Goal: Task Accomplishment & Management: Use online tool/utility

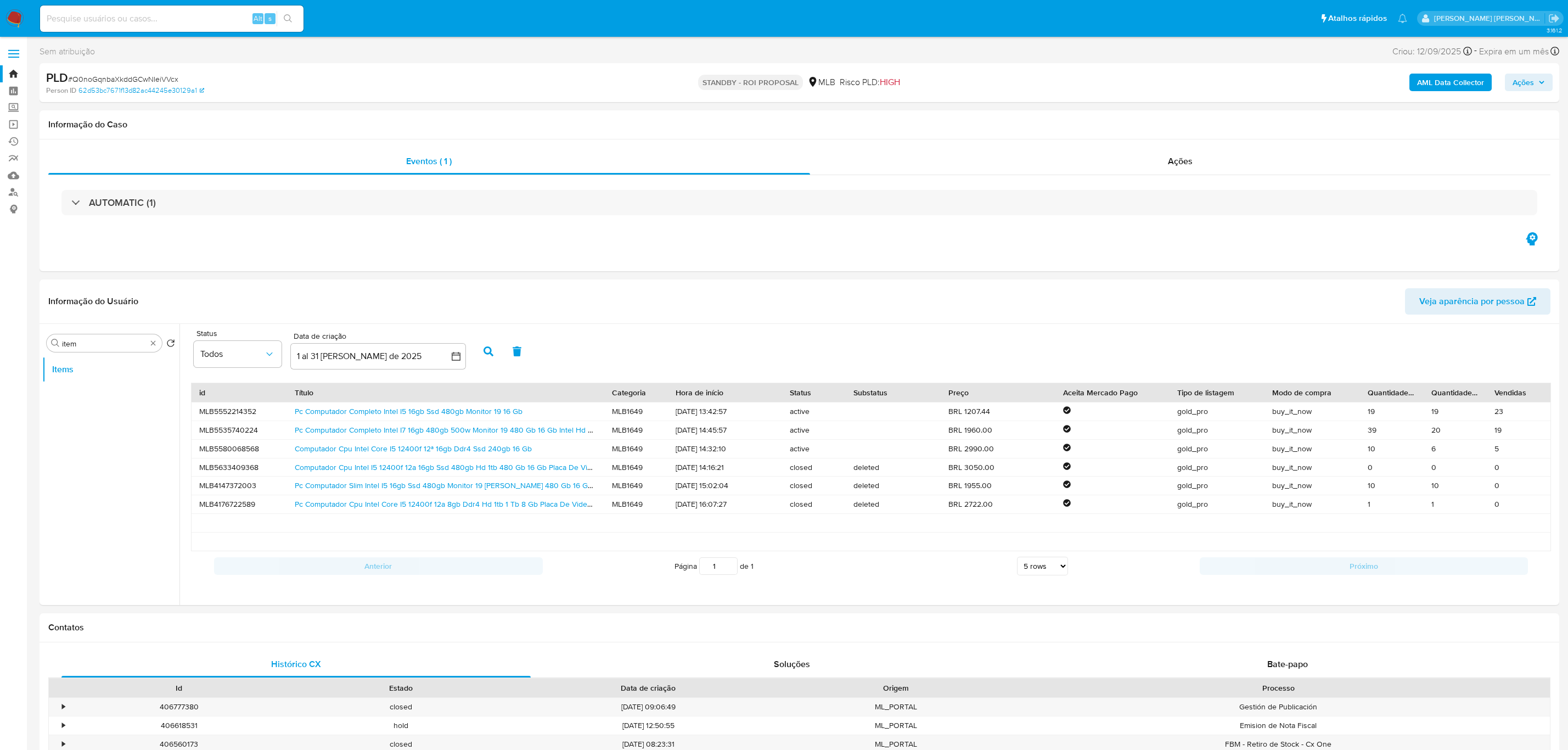
select select "10"
click at [14, 44] on label at bounding box center [14, 54] width 27 height 23
click at [0, 0] on input "checkbox" at bounding box center [0, 0] width 0 height 0
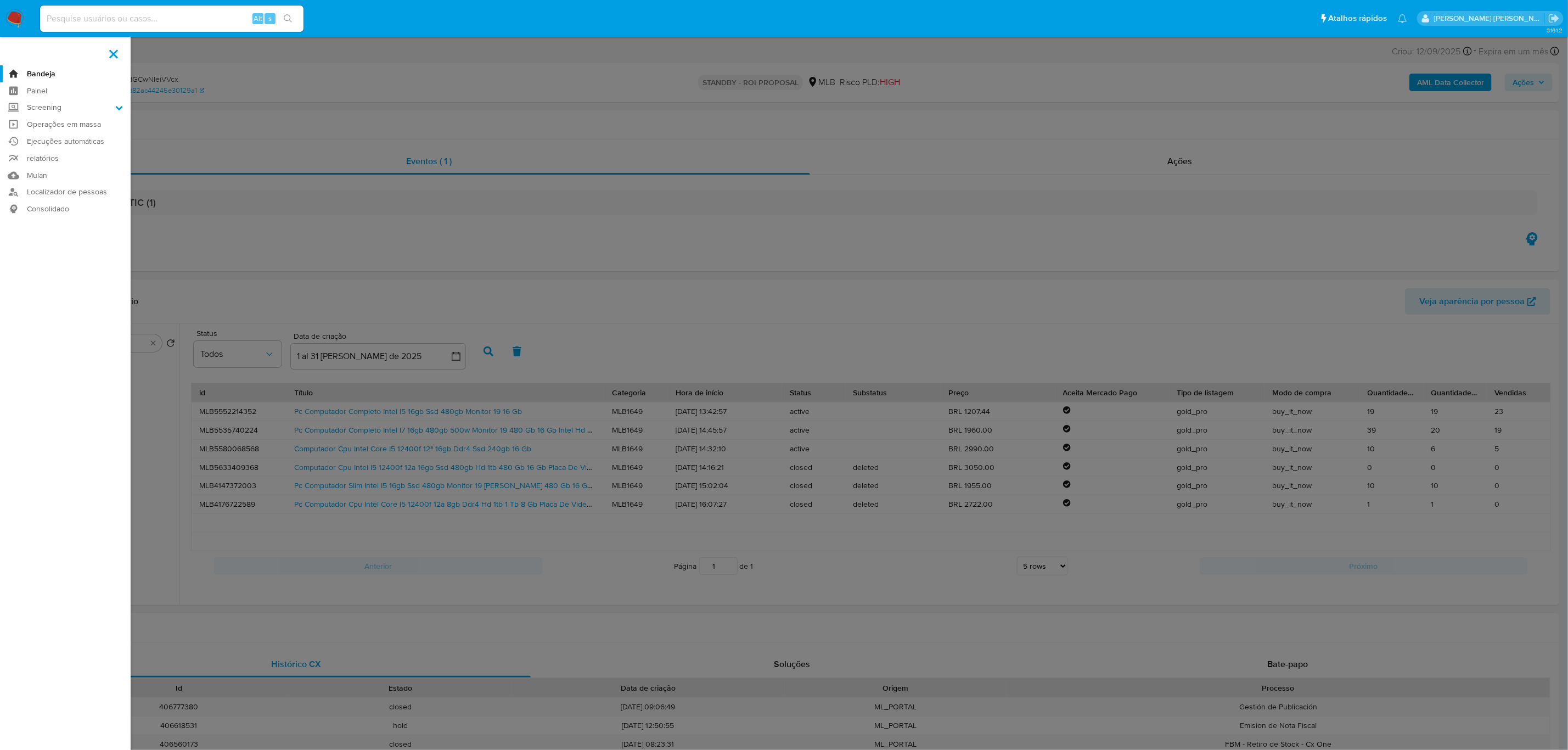
click at [38, 70] on link "Bandeja" at bounding box center [65, 73] width 131 height 17
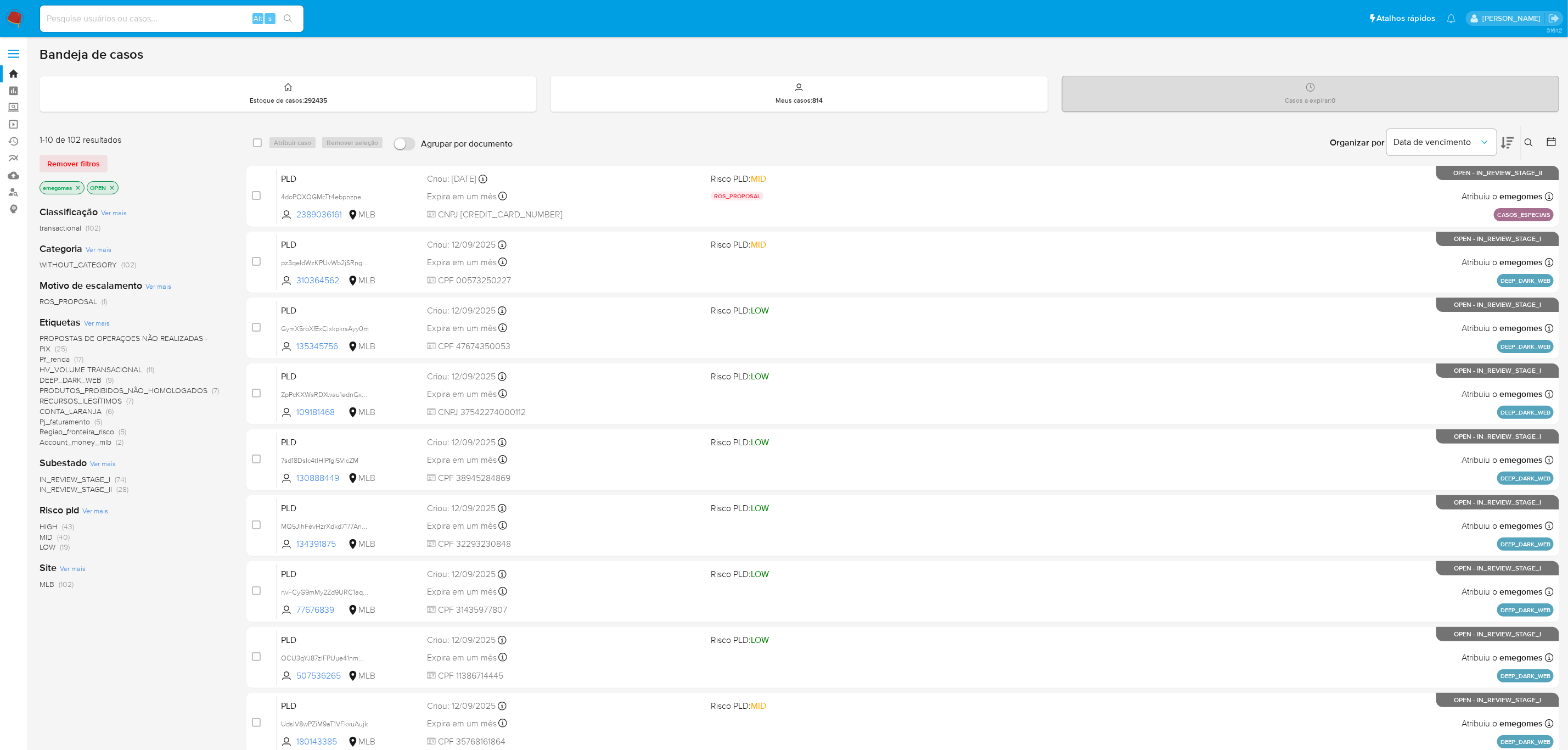
click at [79, 190] on icon "close-filter" at bounding box center [77, 188] width 7 height 7
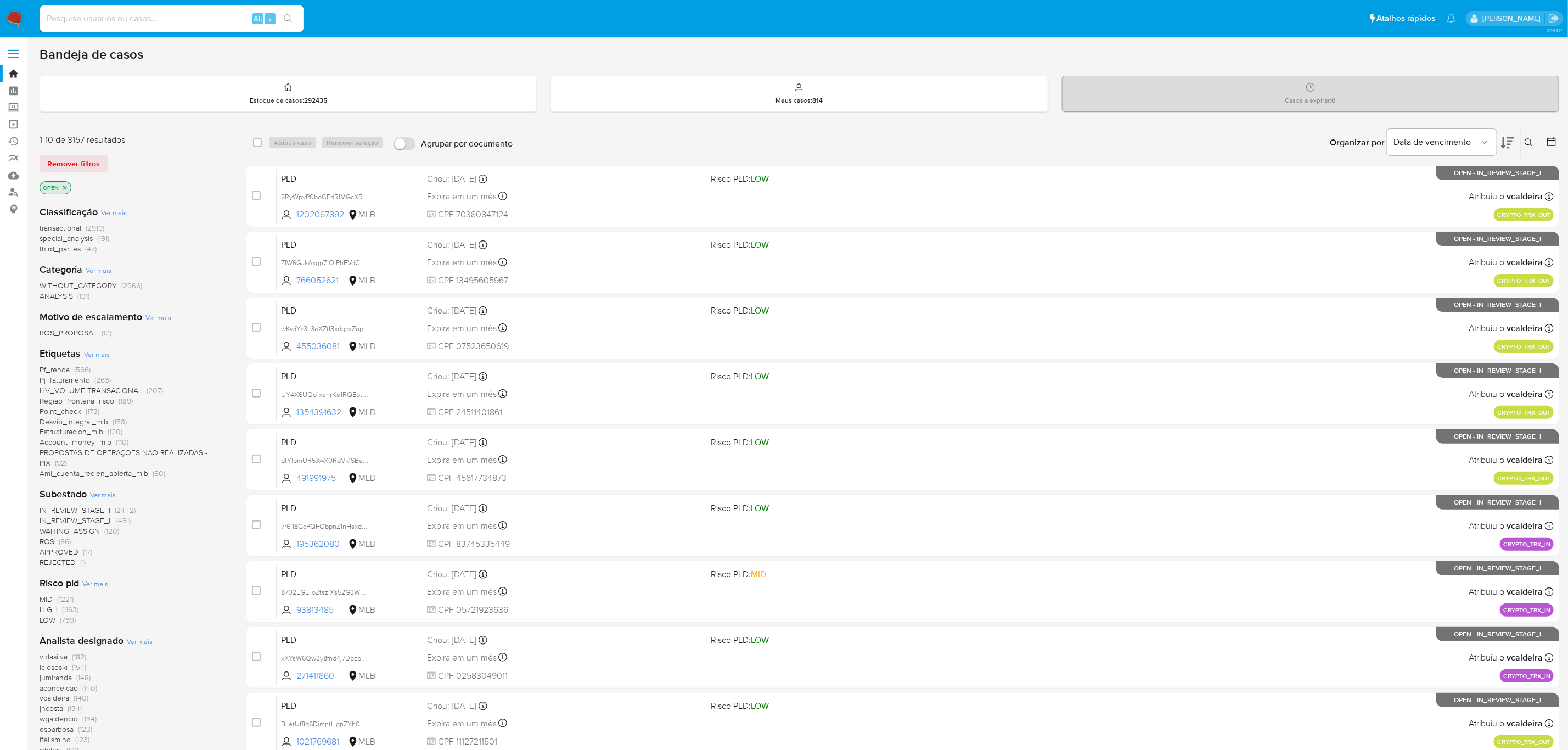
click at [101, 356] on span "Ver mais" at bounding box center [97, 354] width 25 height 10
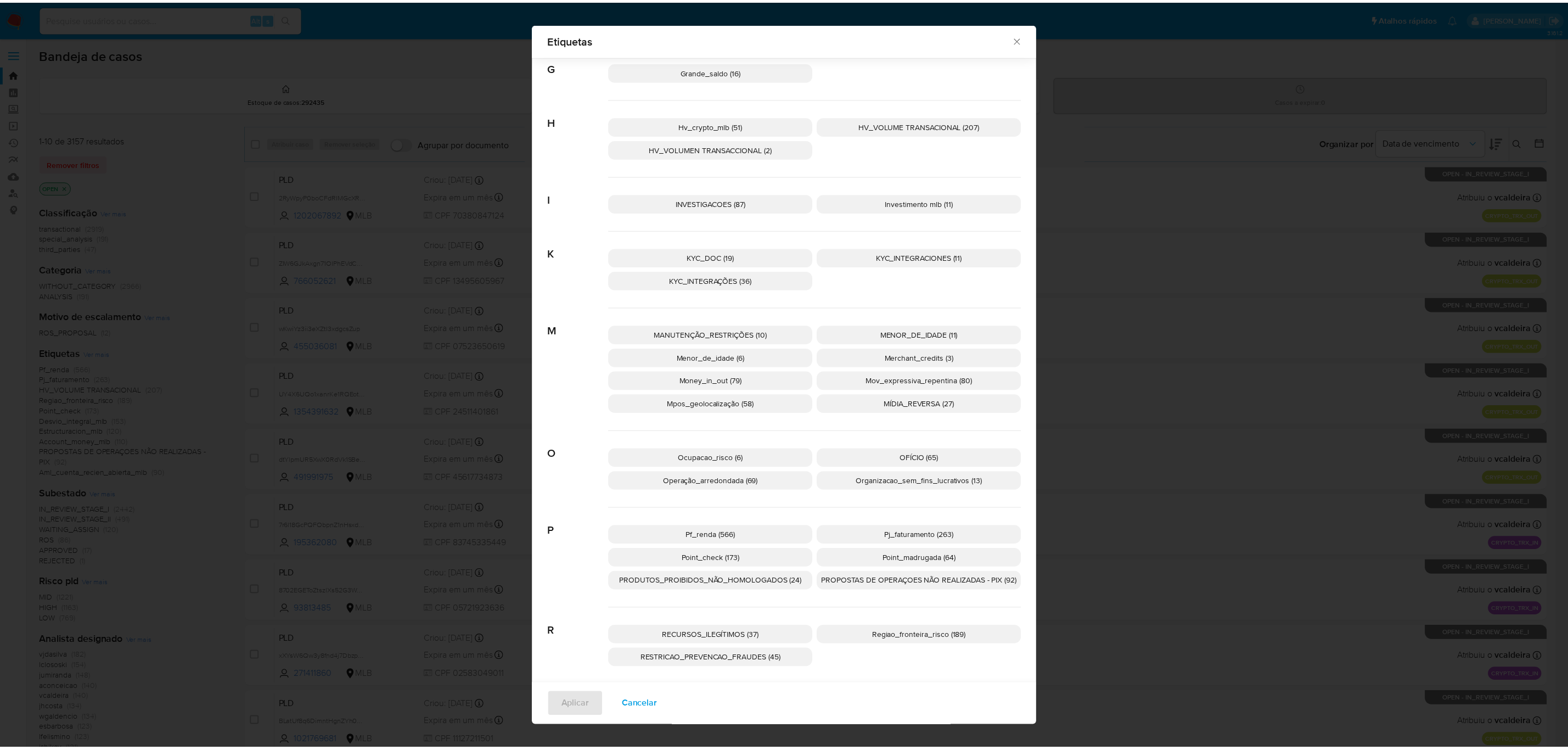
scroll to position [621, 0]
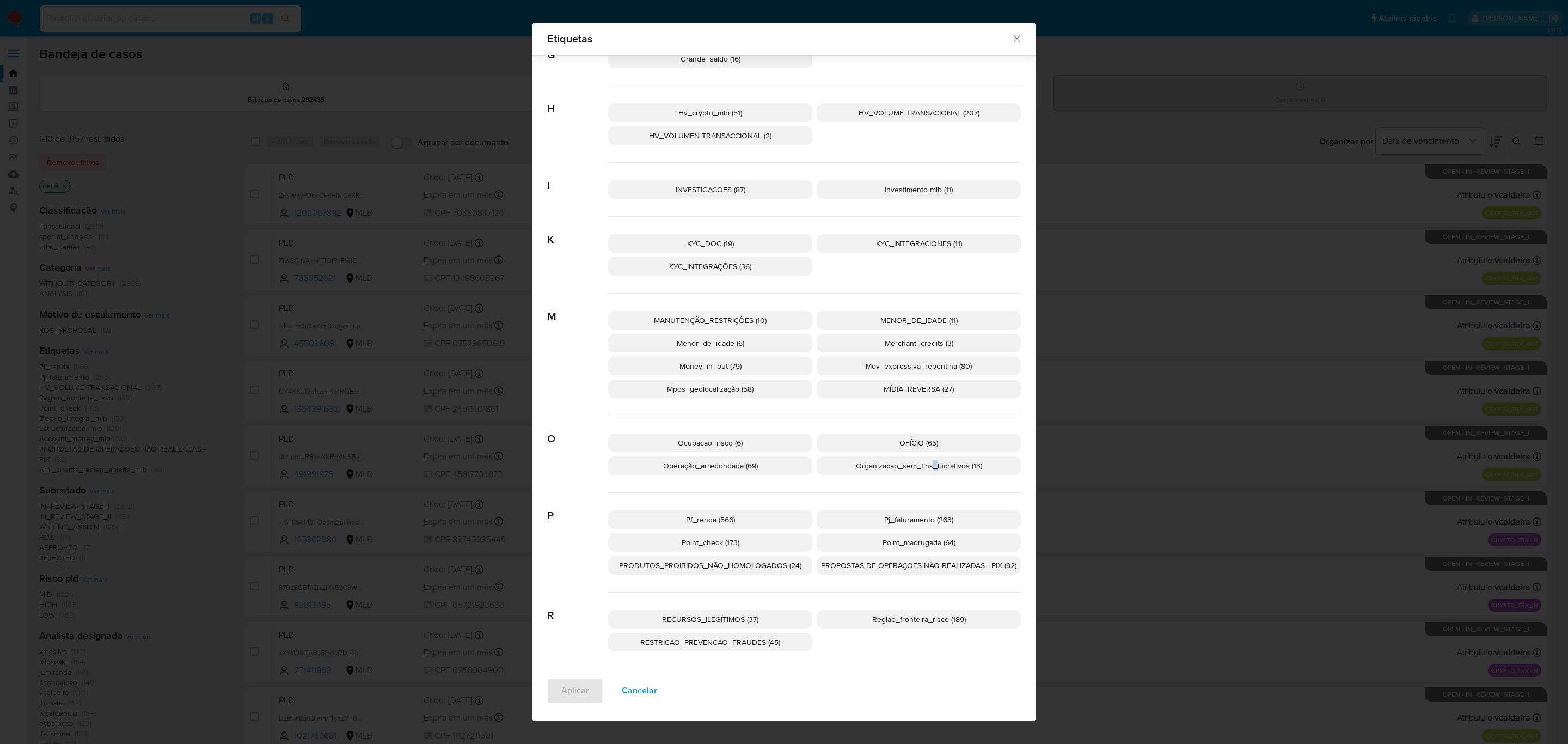
click at [930, 466] on span "Organizacao_sem_fins_lucrativos (13)" at bounding box center [919, 465] width 126 height 11
click at [570, 688] on span "Aplicar" at bounding box center [575, 690] width 28 height 24
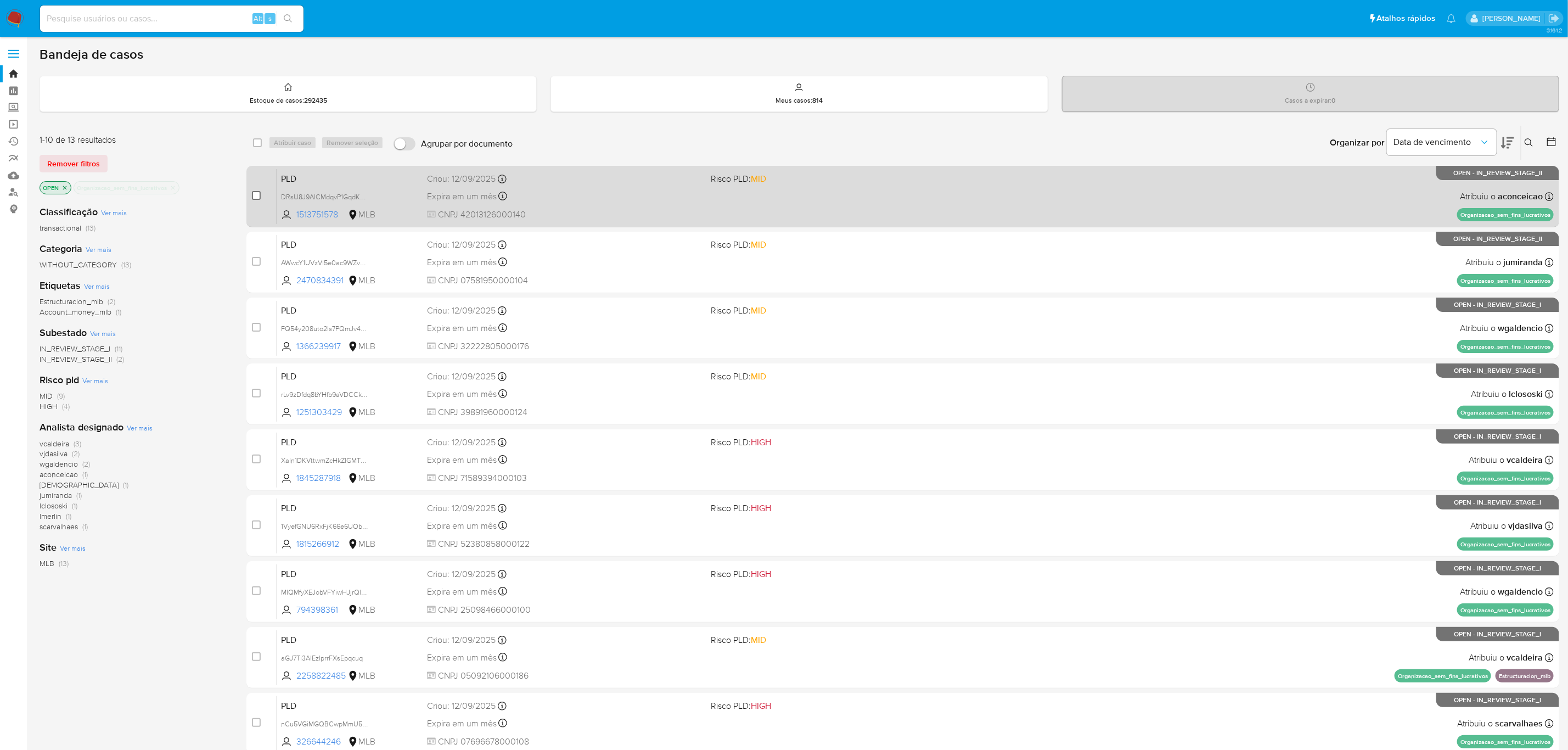
click at [252, 196] on input "checkbox" at bounding box center [256, 195] width 9 height 9
checkbox input "true"
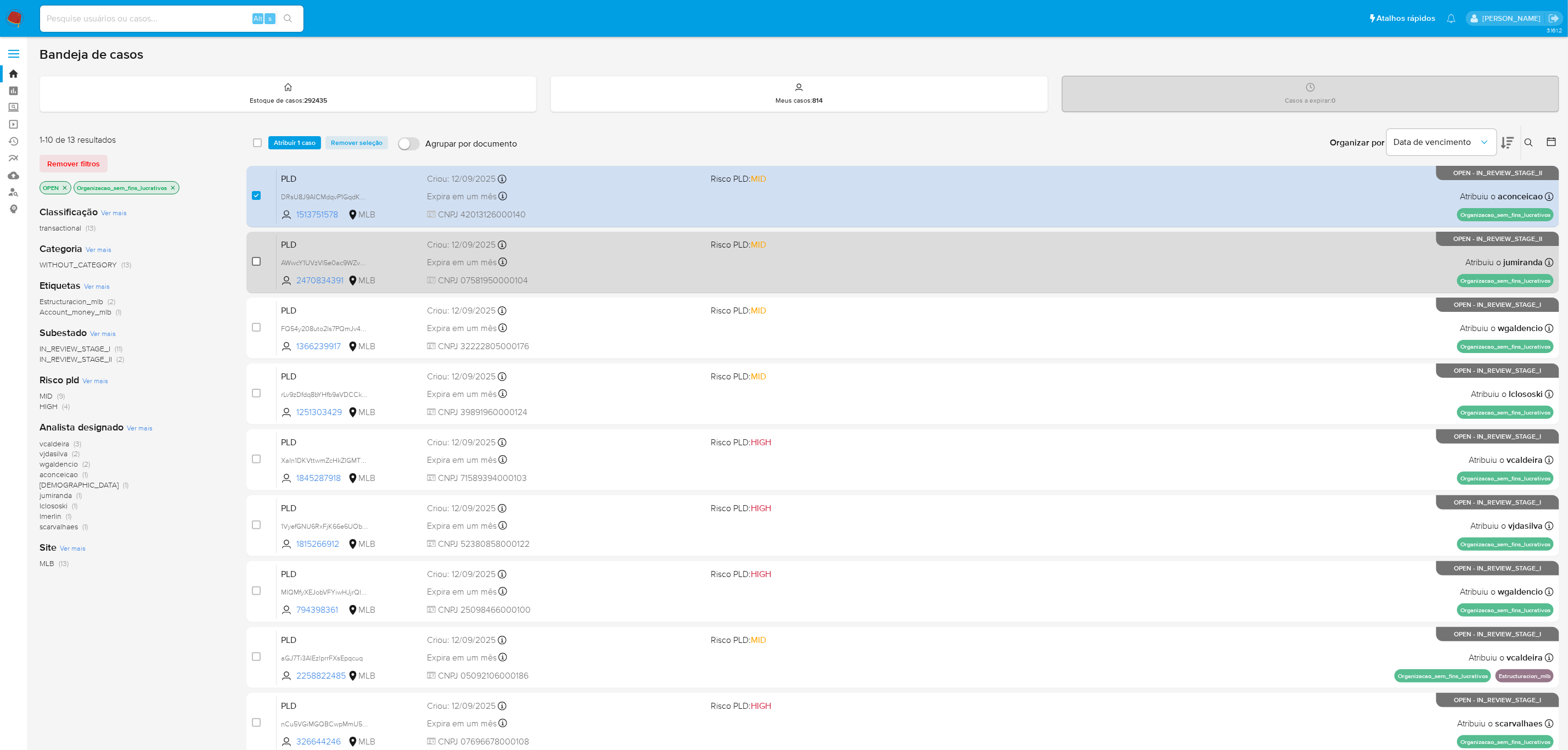
click at [254, 261] on input "checkbox" at bounding box center [256, 261] width 9 height 9
checkbox input "true"
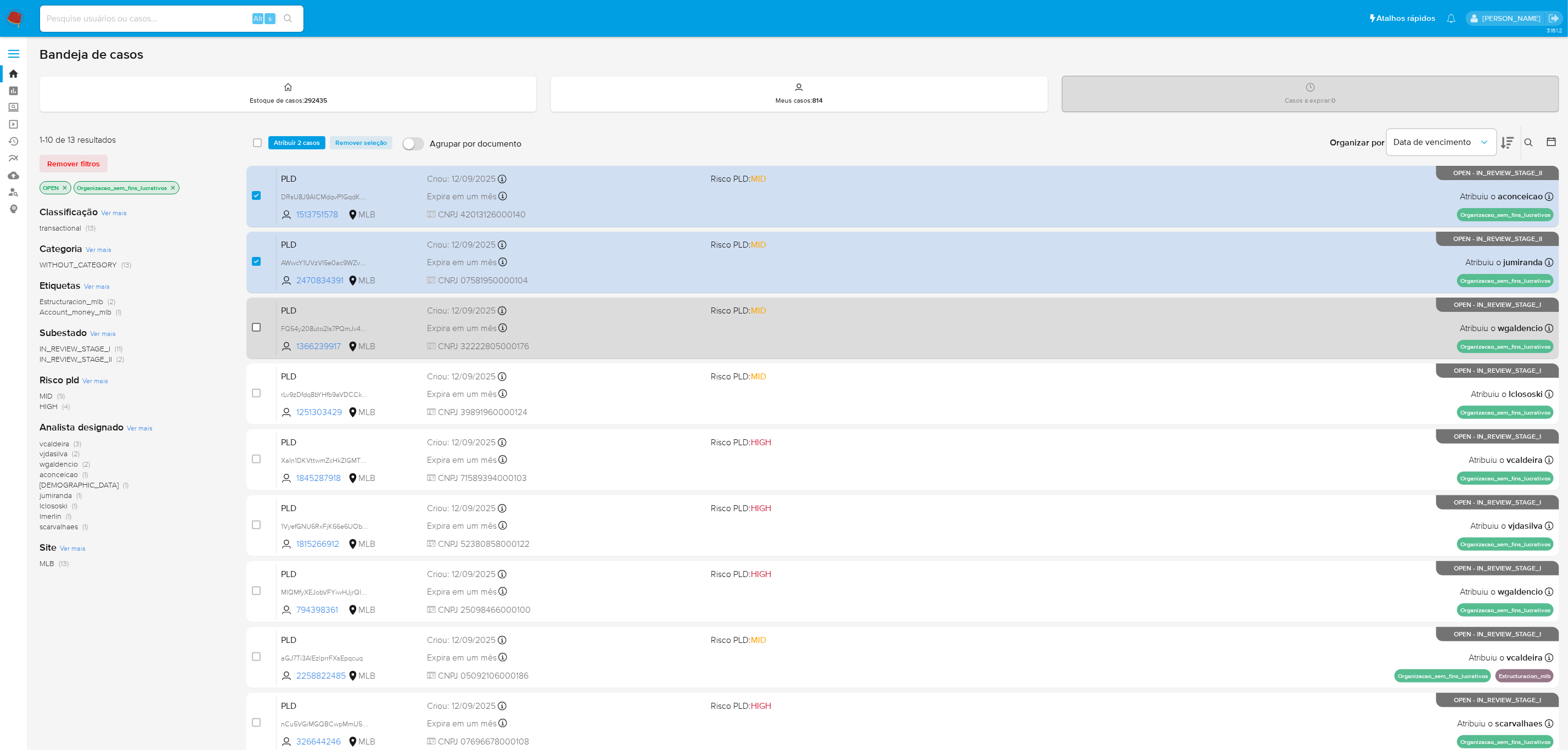
drag, startPoint x: 264, startPoint y: 321, endPoint x: 256, endPoint y: 331, distance: 12.8
click at [256, 331] on input "checkbox" at bounding box center [256, 327] width 9 height 9
checkbox input "true"
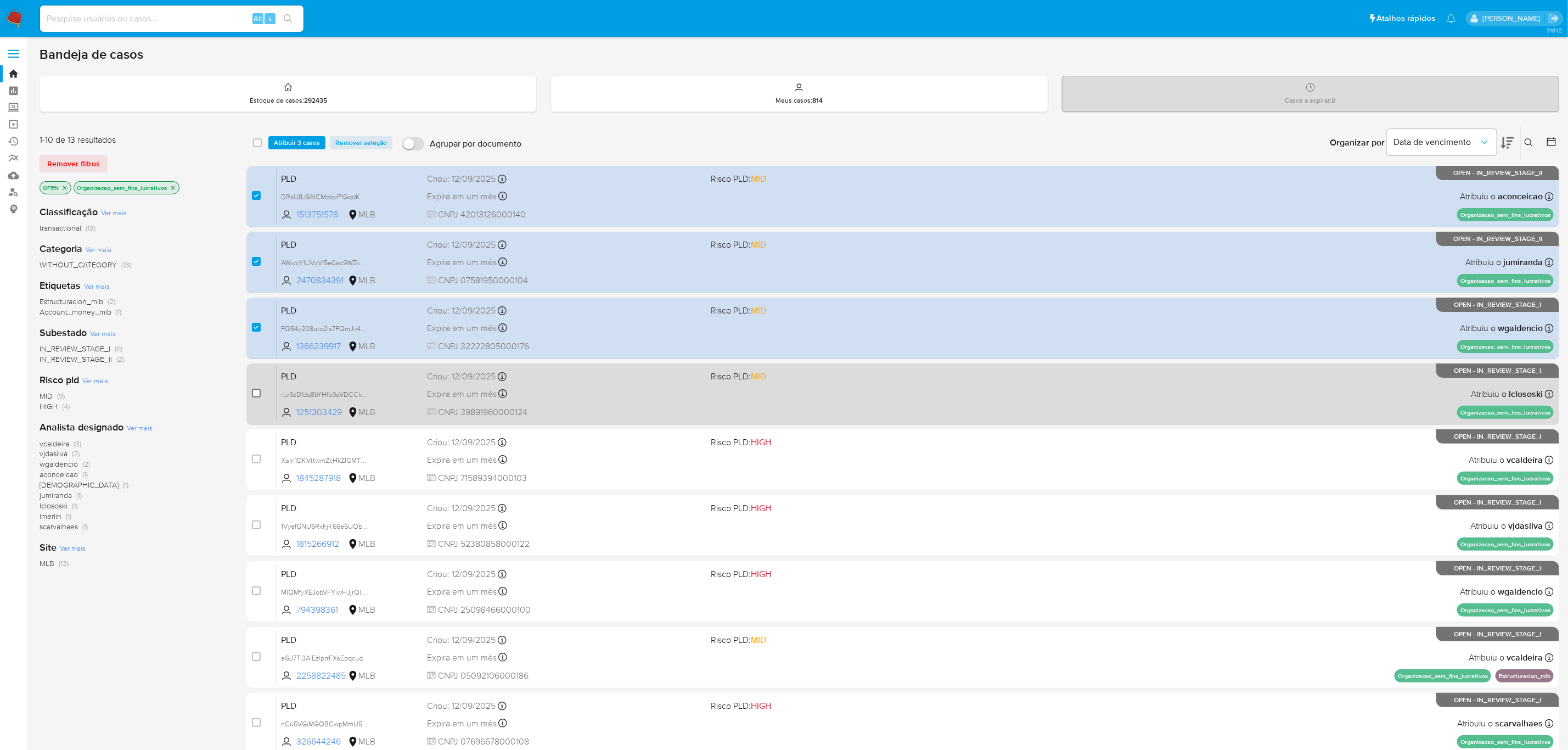
click at [260, 388] on input "checkbox" at bounding box center [256, 392] width 9 height 9
checkbox input "true"
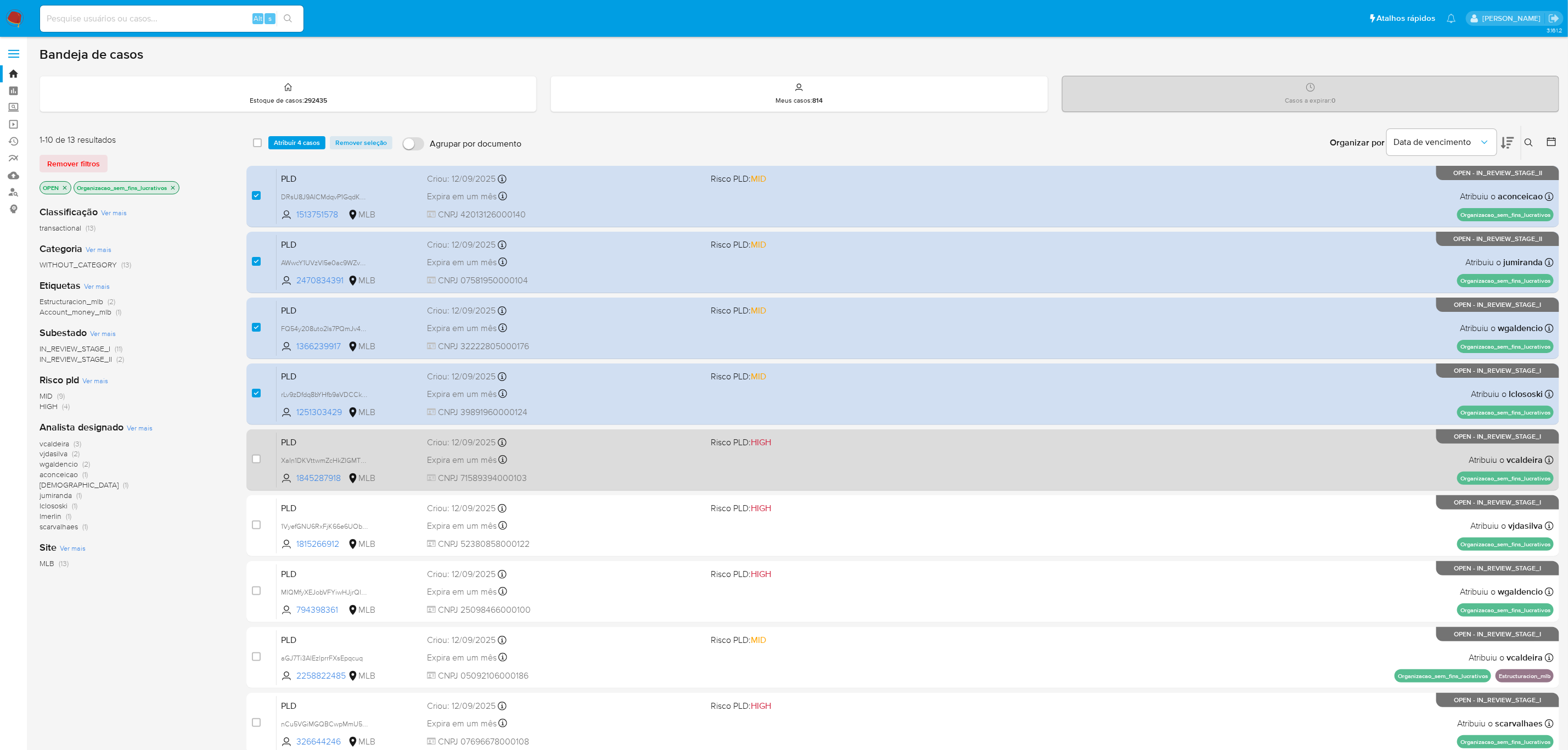
click at [250, 460] on div "case-item-checkbox Incapaz de atribuir o caso PLD XaIn1DKVttwmZcHkZIGMTPUD 1845…" at bounding box center [902, 460] width 1313 height 62
click at [255, 459] on input "checkbox" at bounding box center [256, 459] width 9 height 9
checkbox input "true"
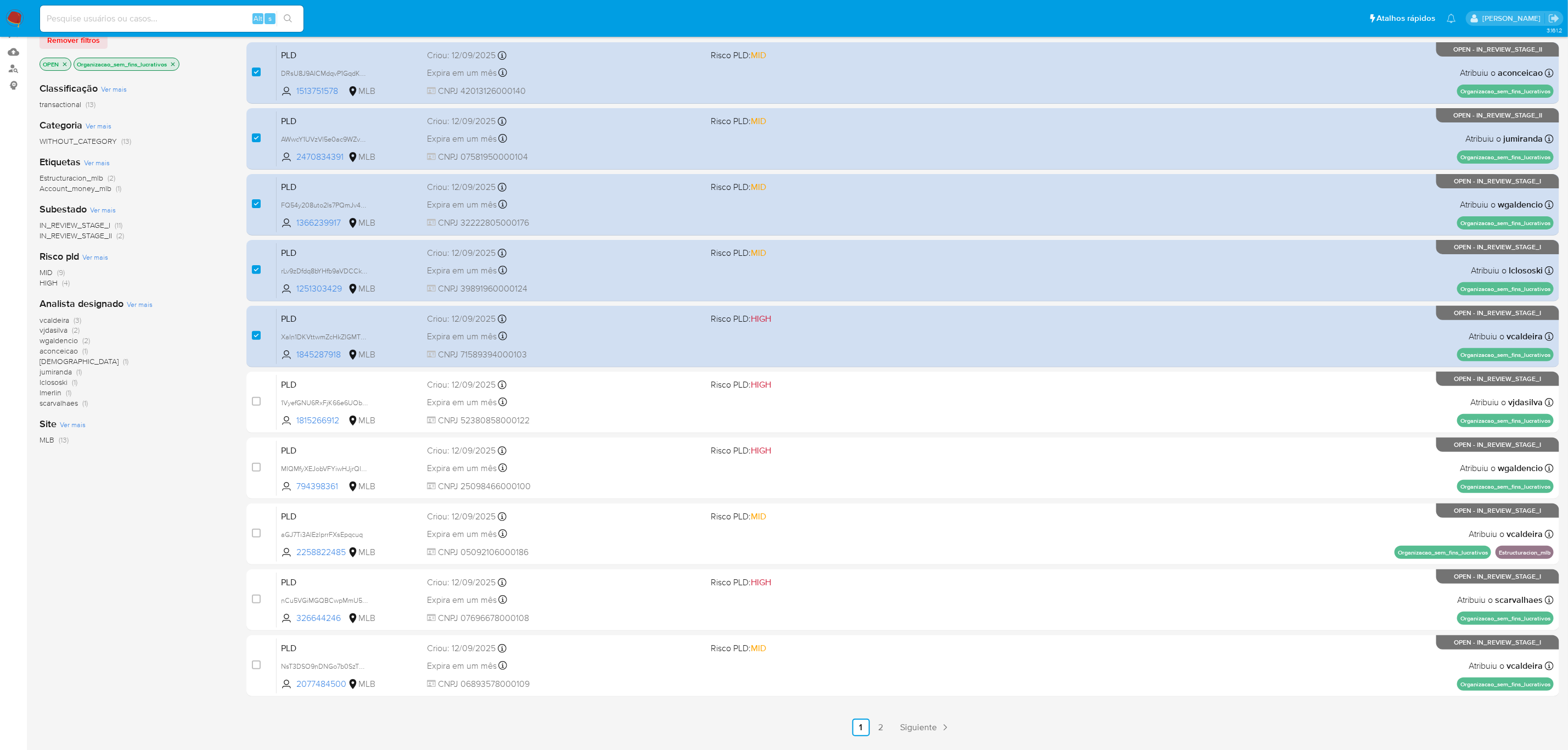
scroll to position [155, 0]
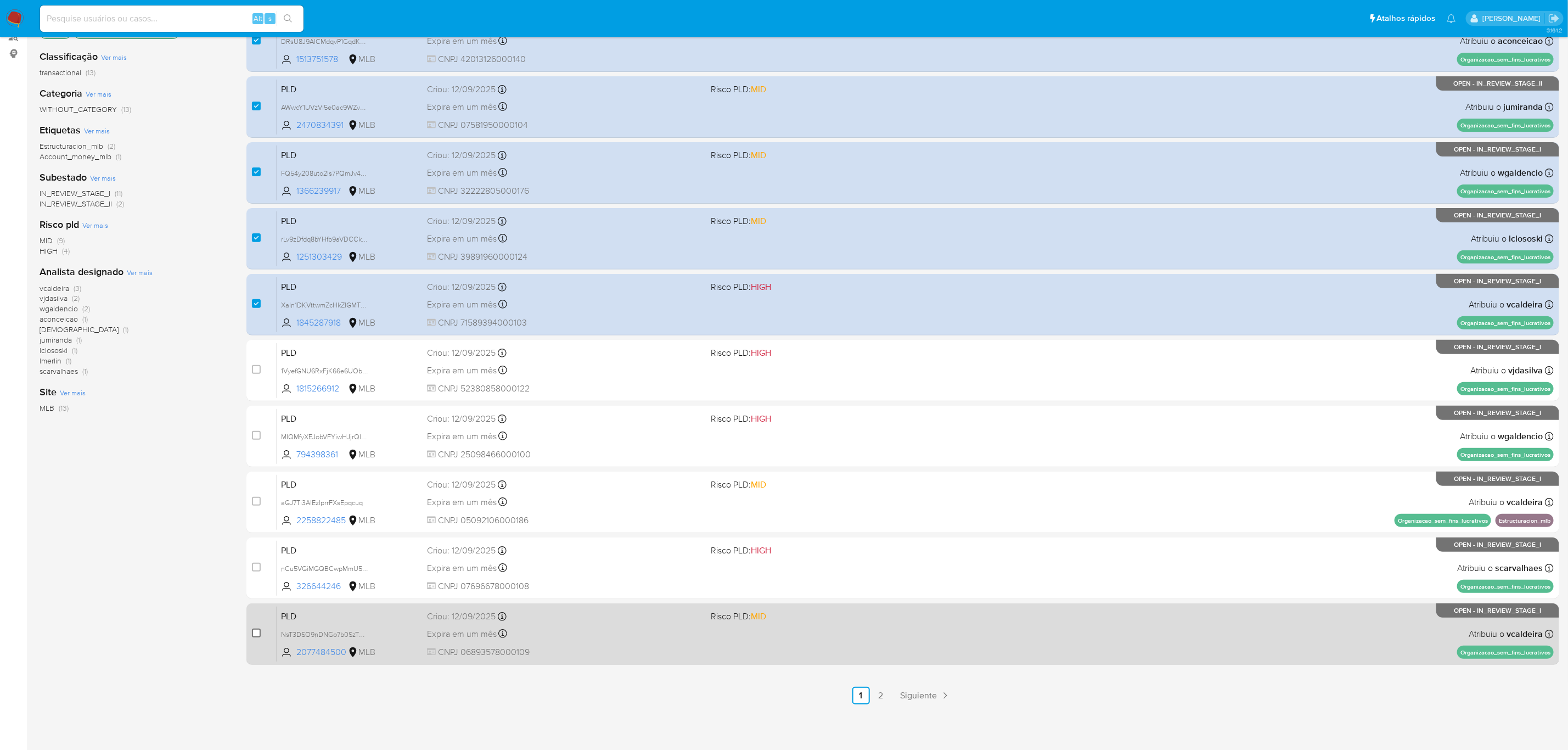
click at [256, 634] on input "checkbox" at bounding box center [256, 633] width 9 height 9
checkbox input "true"
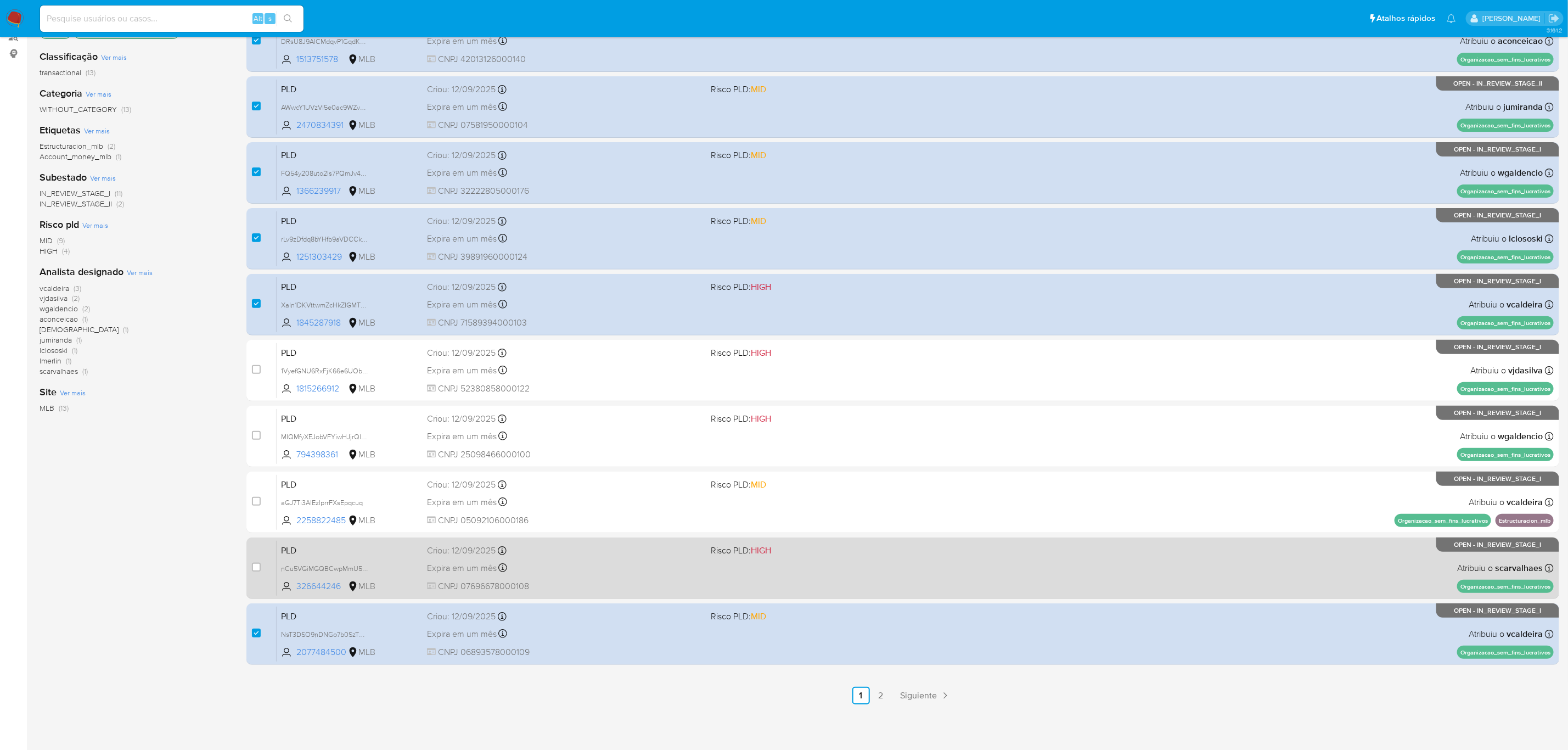
click at [250, 568] on div "case-item-checkbox Incapaz de atribuir o caso PLD nCu5VGiMGQBCwpMmU5D0NMOW 3266…" at bounding box center [902, 567] width 1313 height 62
click at [252, 566] on input "checkbox" at bounding box center [256, 566] width 9 height 9
checkbox input "true"
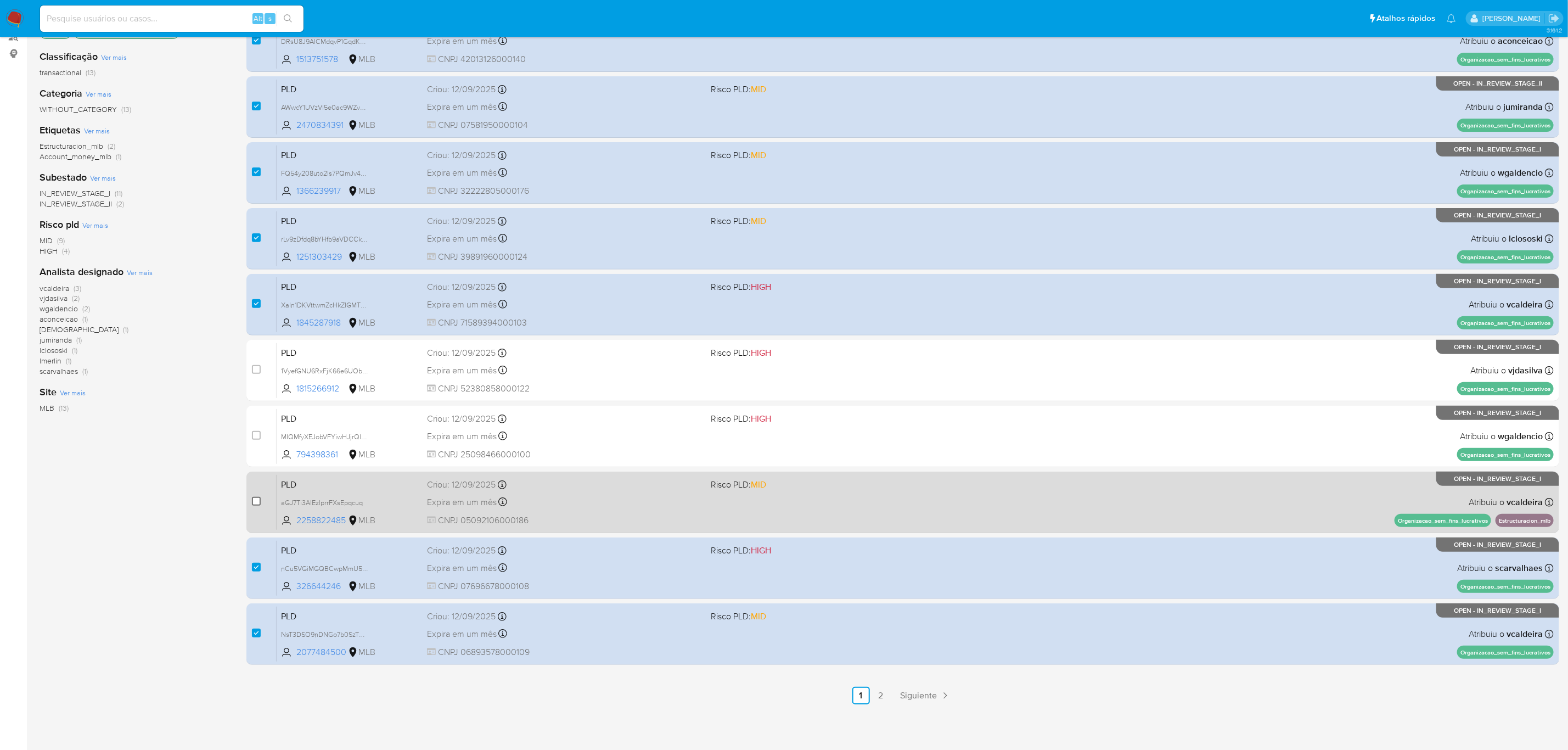
click at [252, 498] on input "checkbox" at bounding box center [256, 501] width 9 height 9
checkbox input "true"
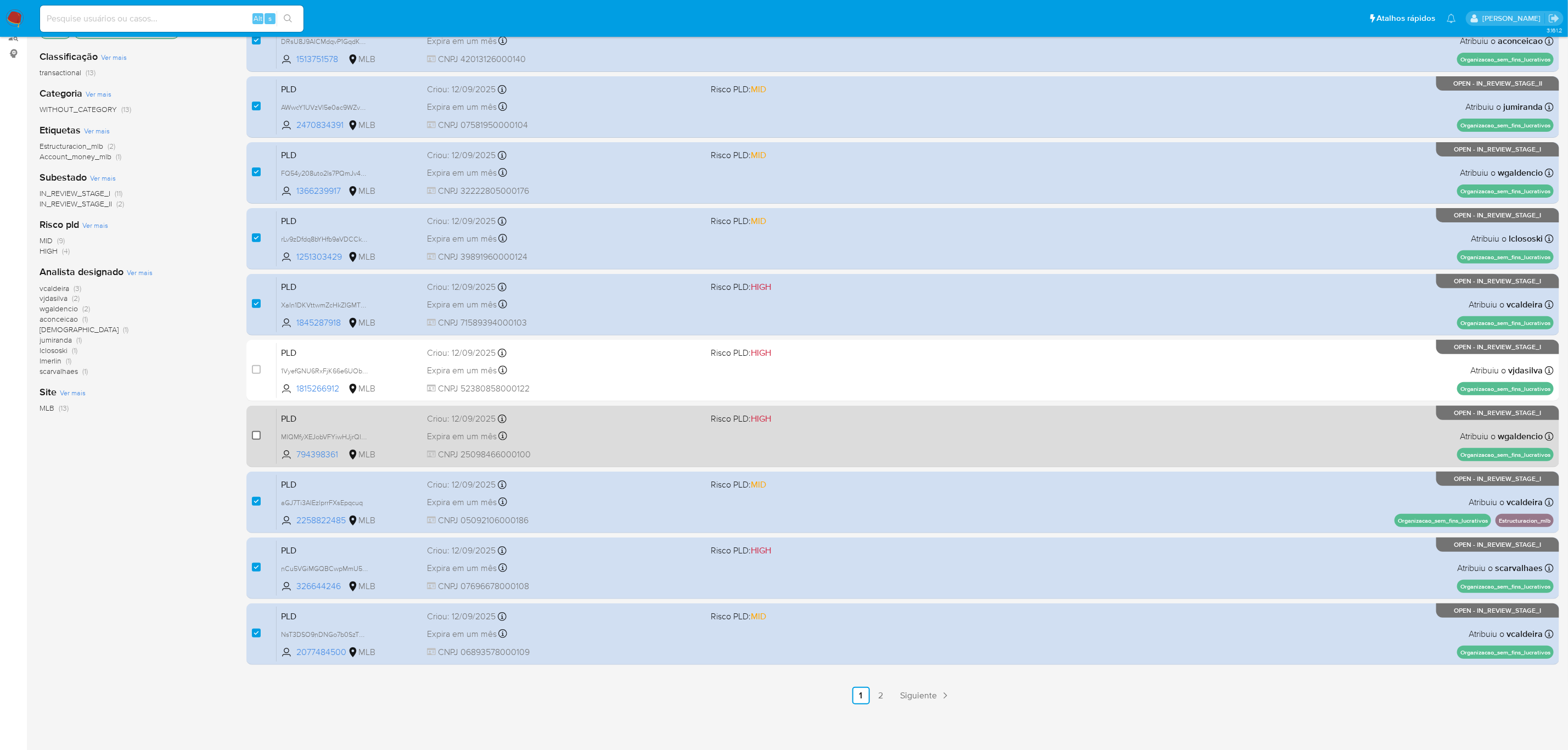
click at [258, 437] on input "checkbox" at bounding box center [256, 435] width 9 height 9
checkbox input "true"
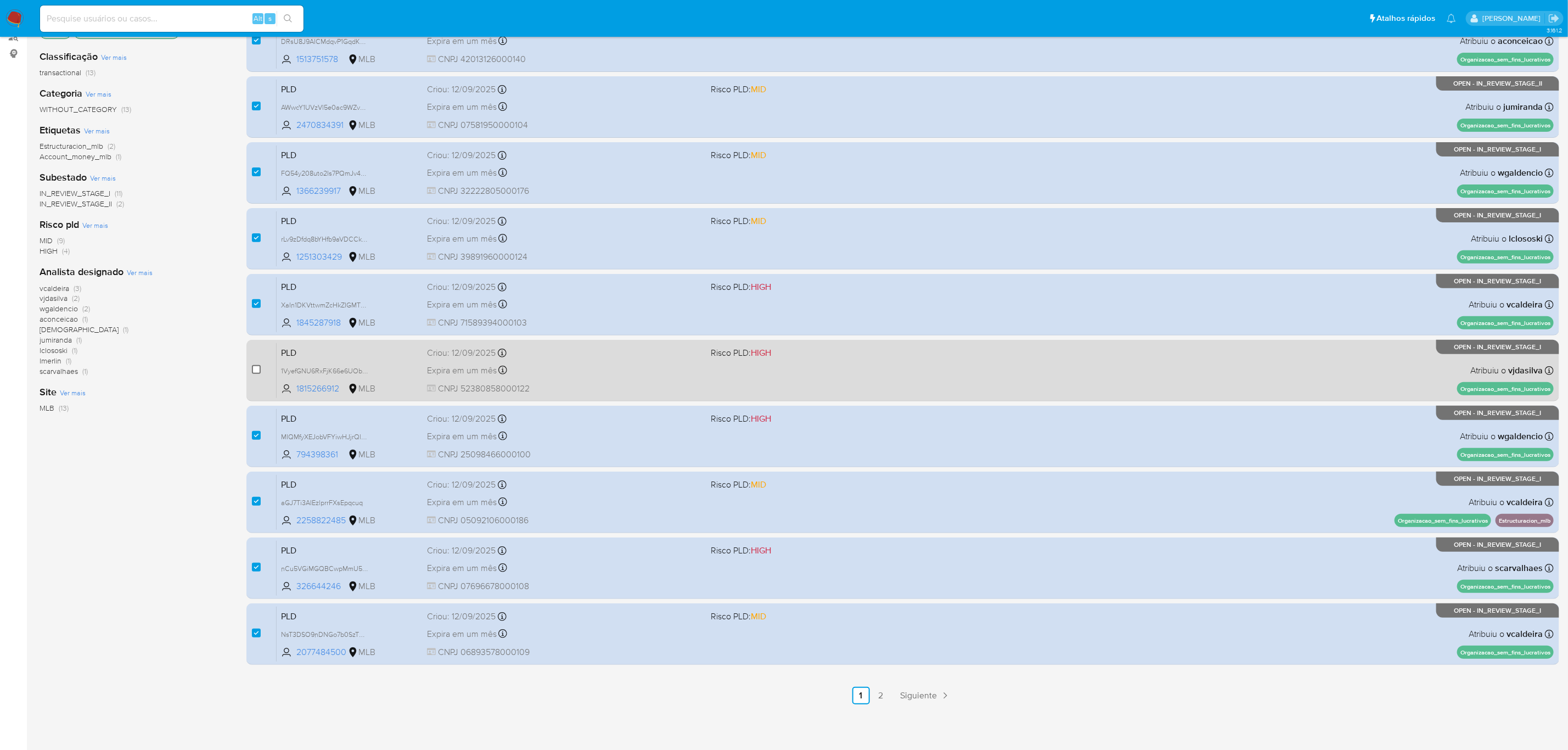
click at [258, 371] on input "checkbox" at bounding box center [256, 369] width 9 height 9
checkbox input "true"
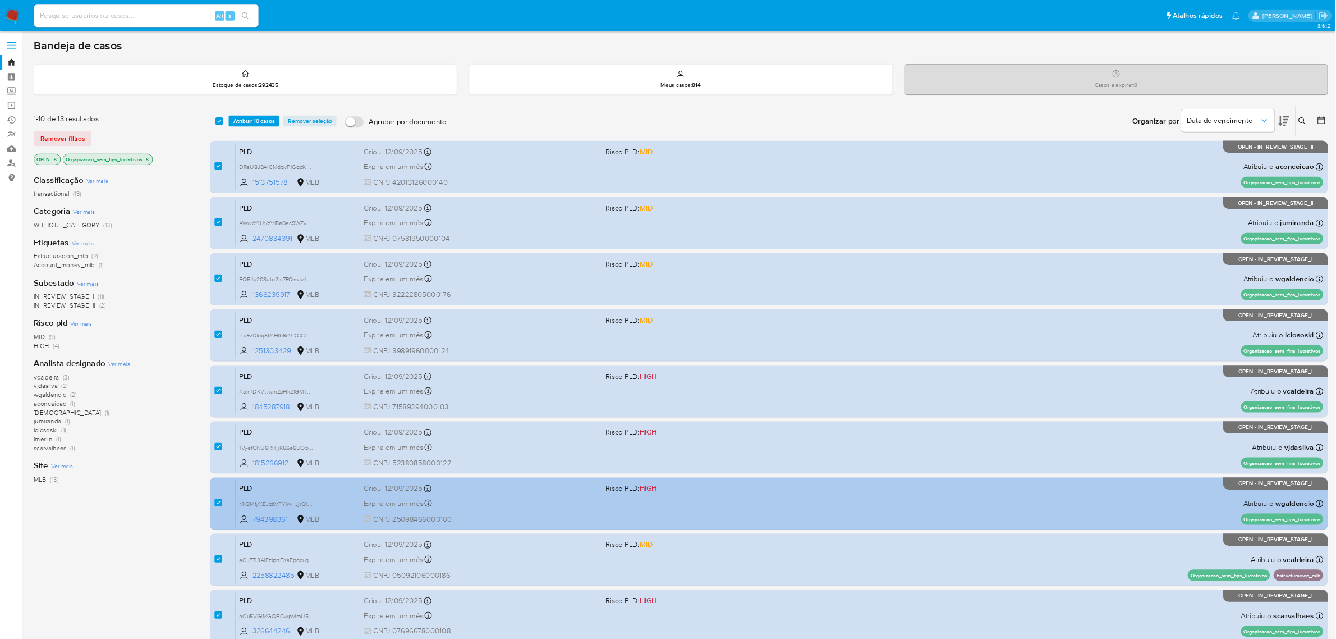
scroll to position [0, 0]
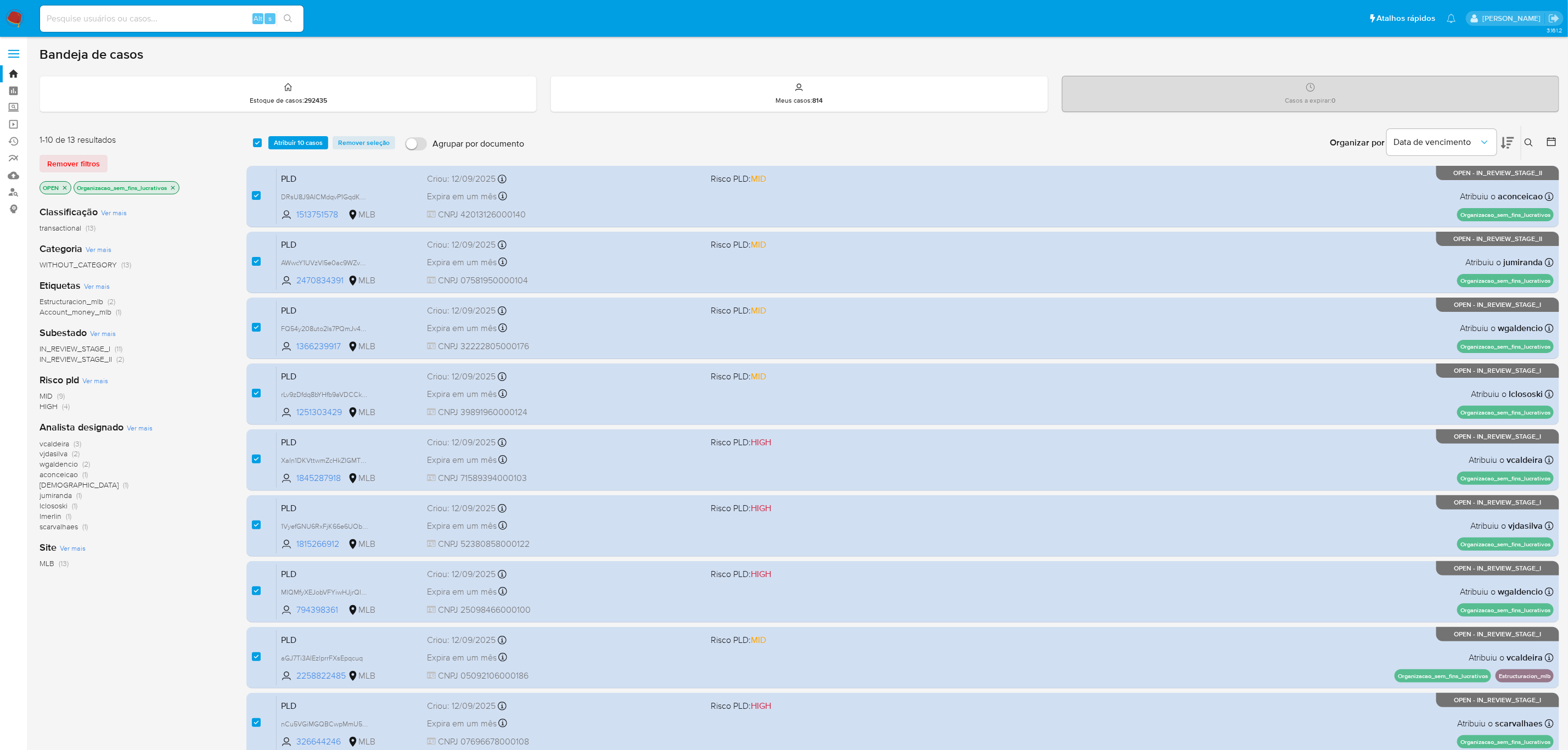
click at [216, 524] on div "vcaldeira (3) vjdasilva (2) wgaldencio (2) aconceicao (1) isadacostaes (1) jumi…" at bounding box center [134, 484] width 190 height 93
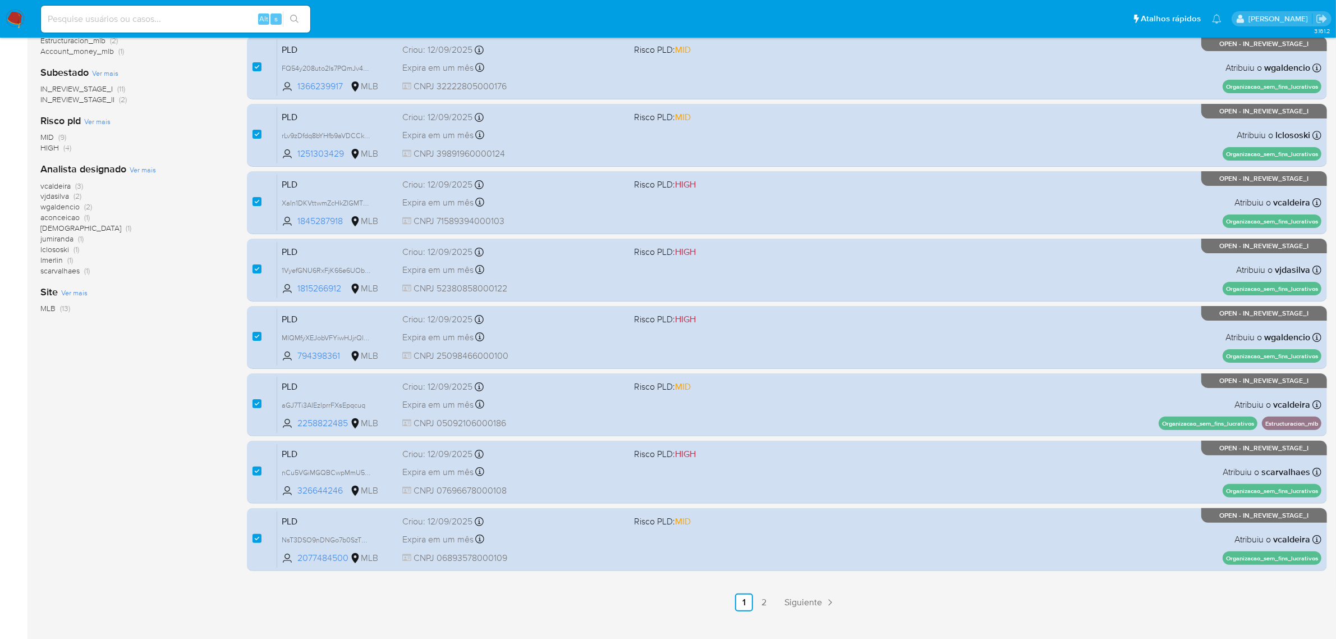
scroll to position [287, 0]
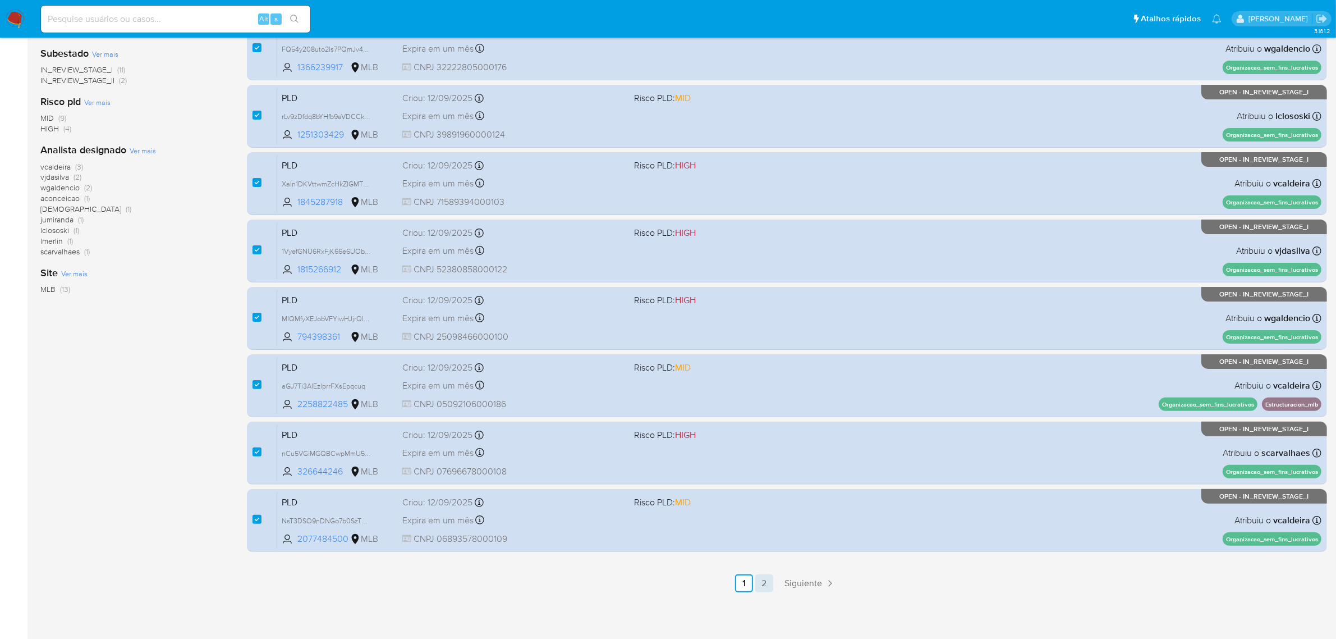
click at [761, 581] on link "2" at bounding box center [764, 583] width 18 height 18
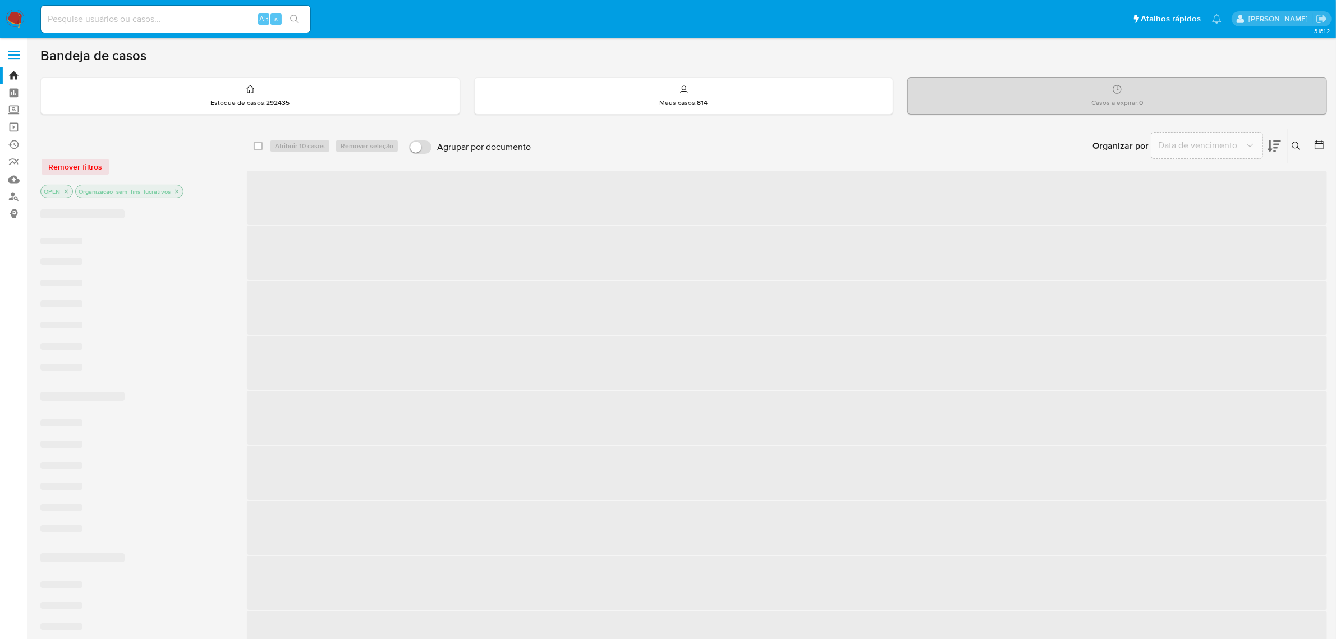
checkbox input "false"
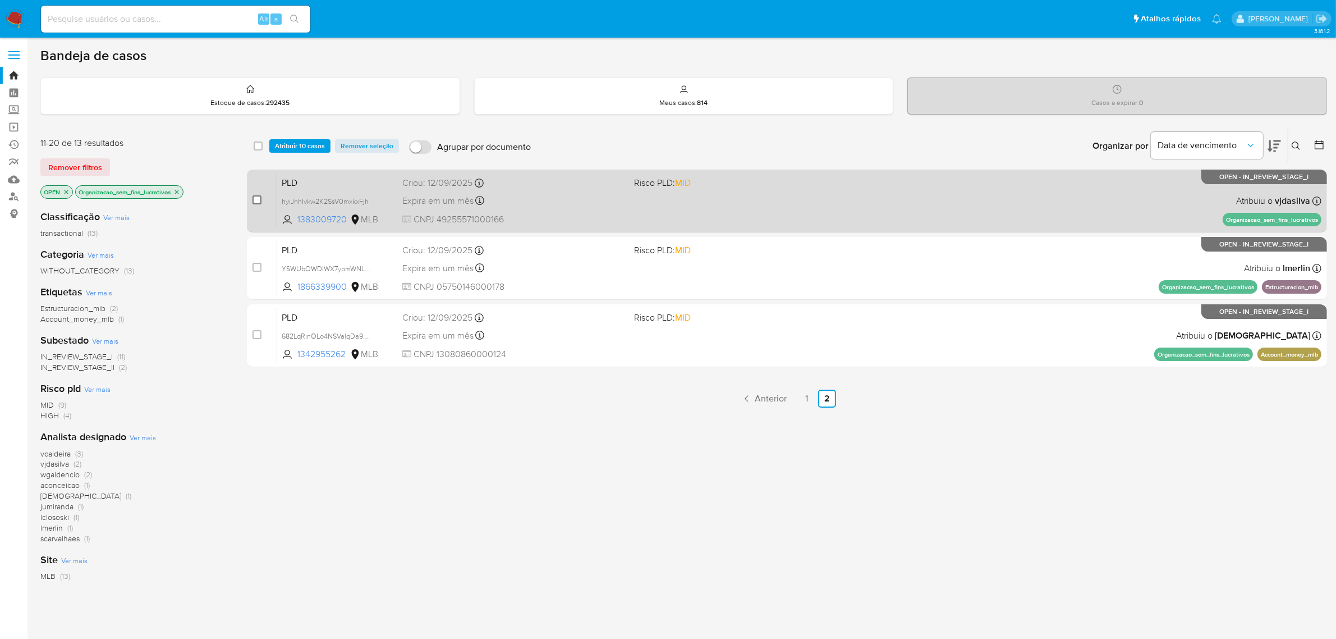
click at [260, 201] on input "checkbox" at bounding box center [257, 199] width 9 height 9
checkbox input "true"
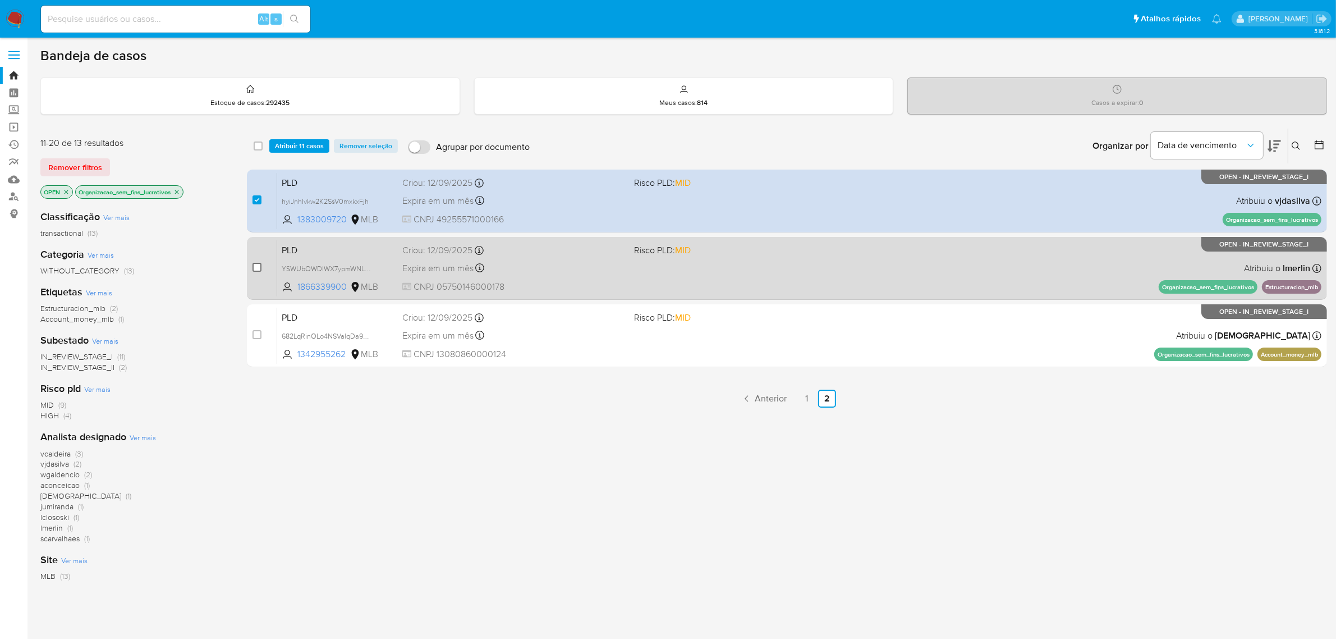
click at [254, 263] on input "checkbox" at bounding box center [257, 267] width 9 height 9
checkbox input "true"
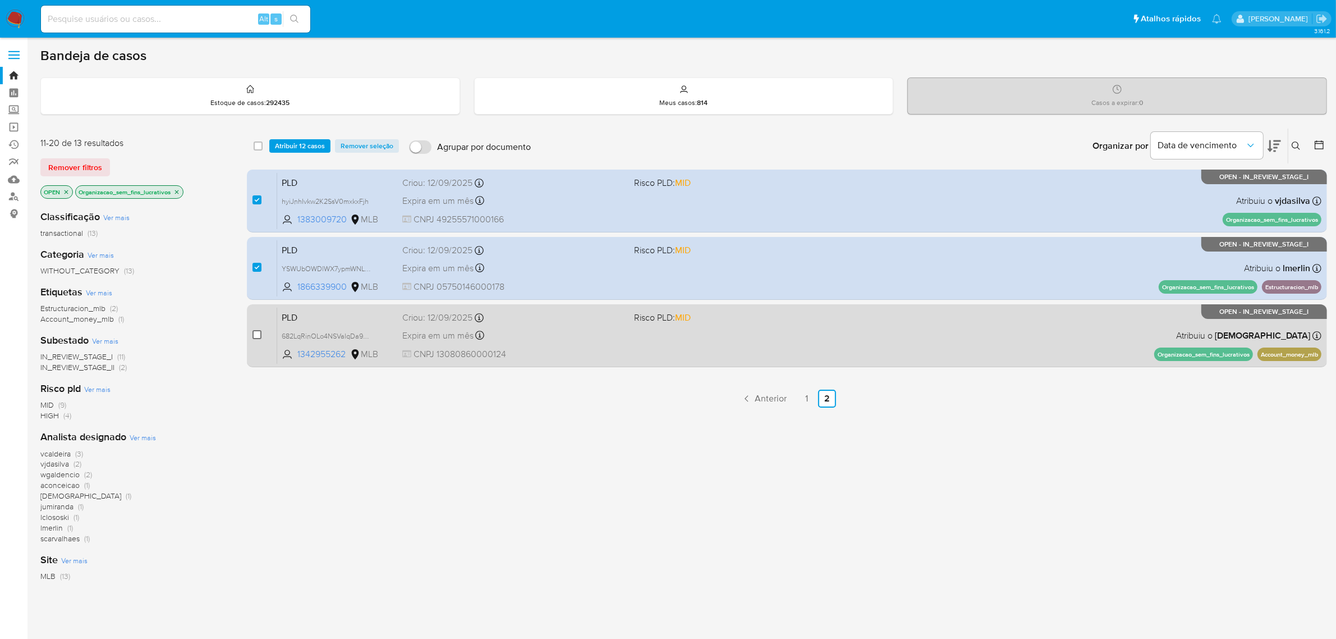
click at [257, 332] on input "checkbox" at bounding box center [257, 334] width 9 height 9
checkbox input "true"
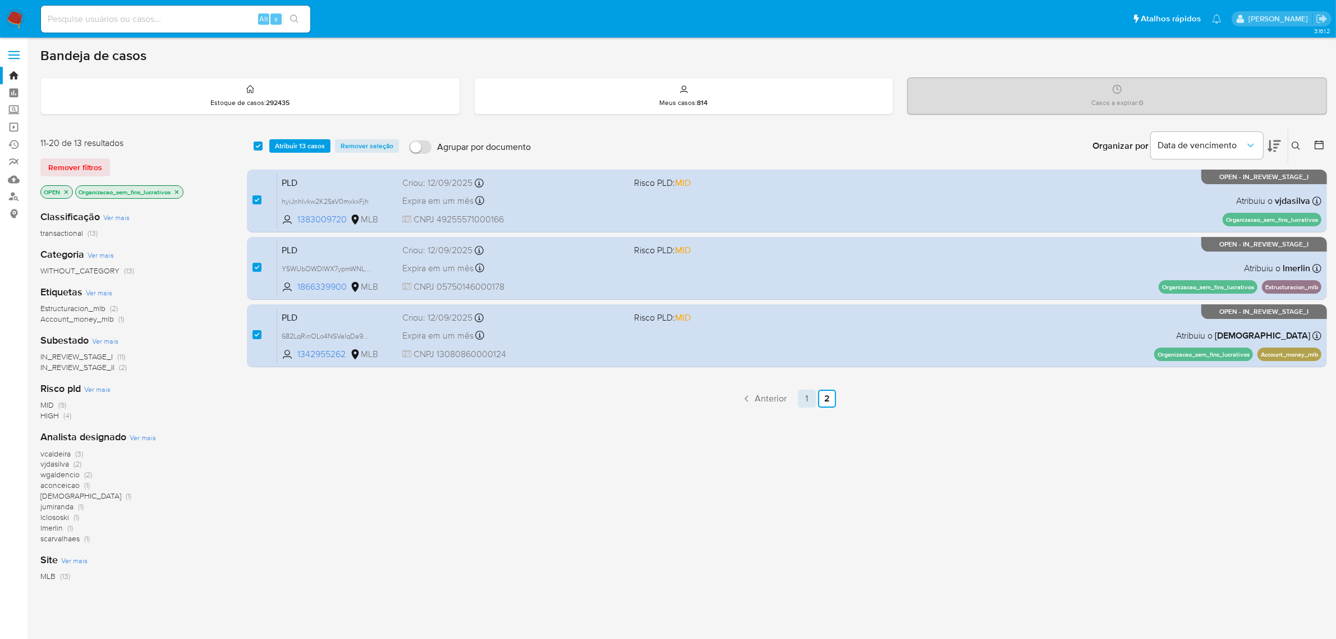
click at [807, 399] on link "1" at bounding box center [807, 399] width 18 height 18
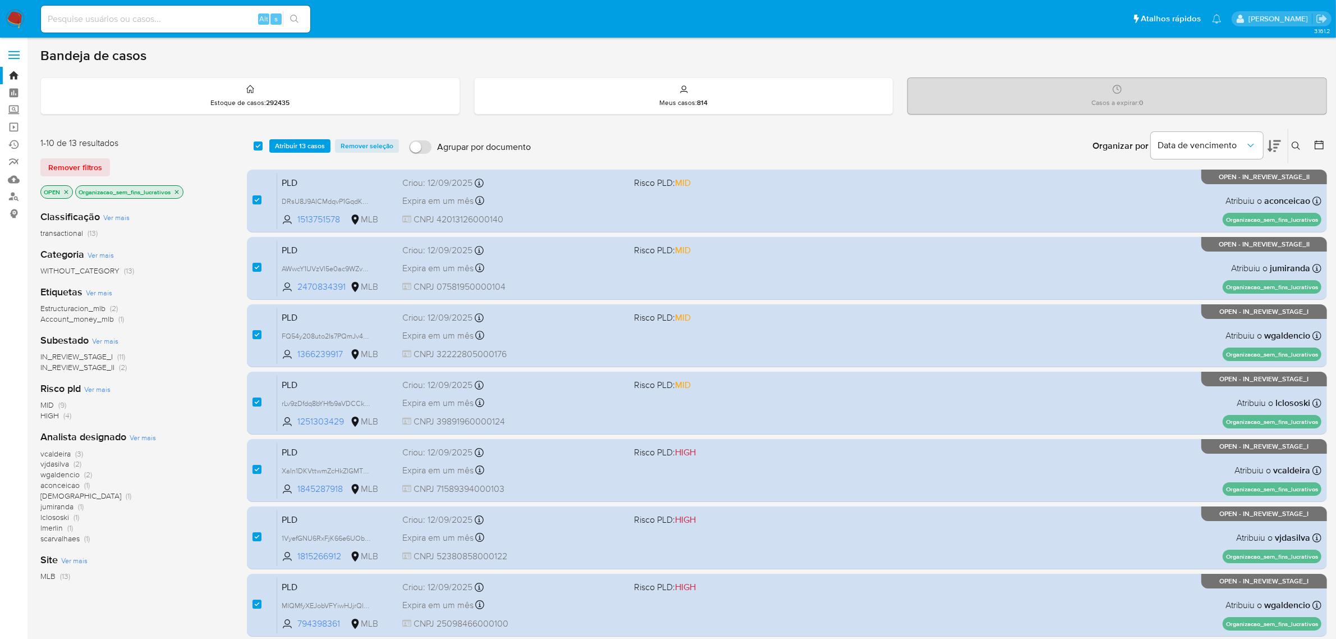
click at [307, 150] on span "Atribuir 13 casos" at bounding box center [300, 145] width 50 height 11
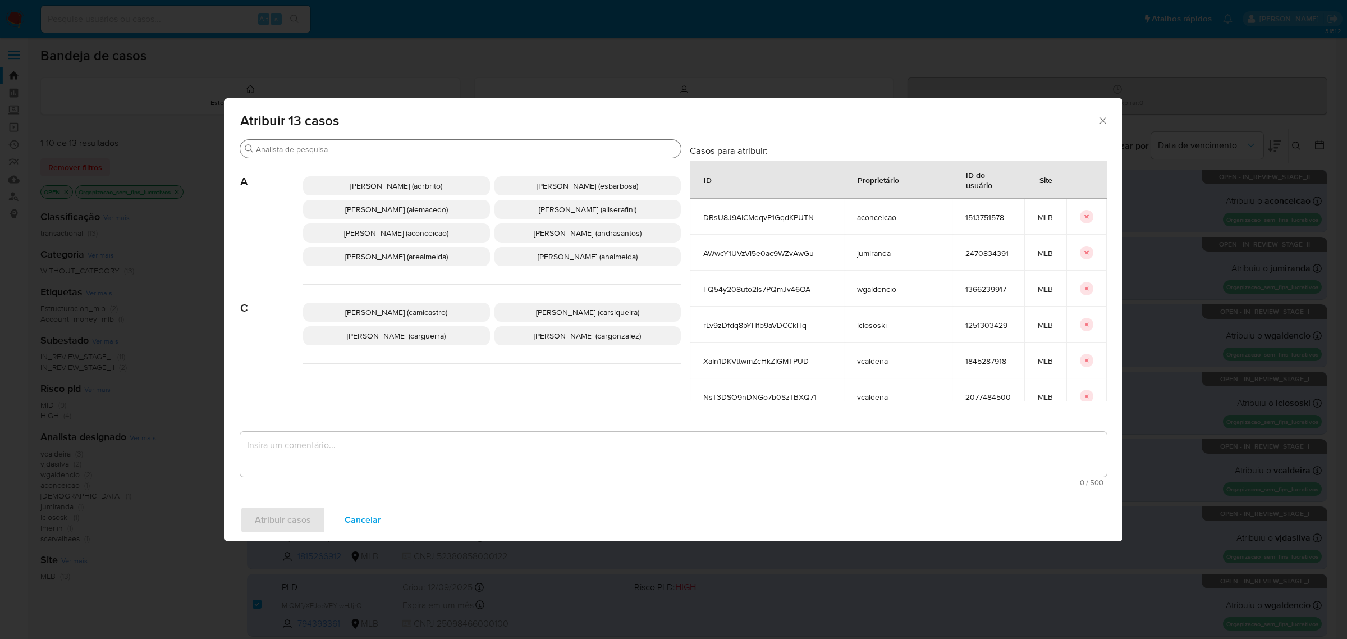
click at [435, 152] on input "Buscar" at bounding box center [466, 149] width 420 height 10
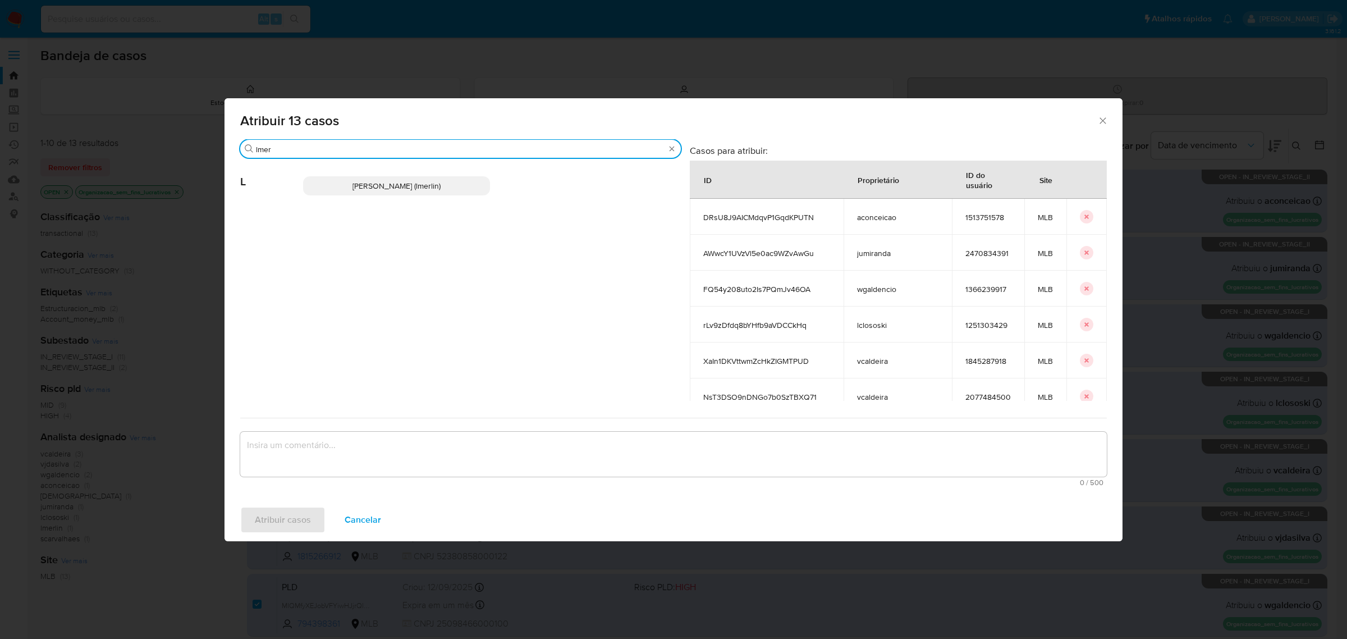
type input "lmer"
click at [421, 183] on span "Leticia Bento Merlin (lmerlin)" at bounding box center [396, 185] width 88 height 11
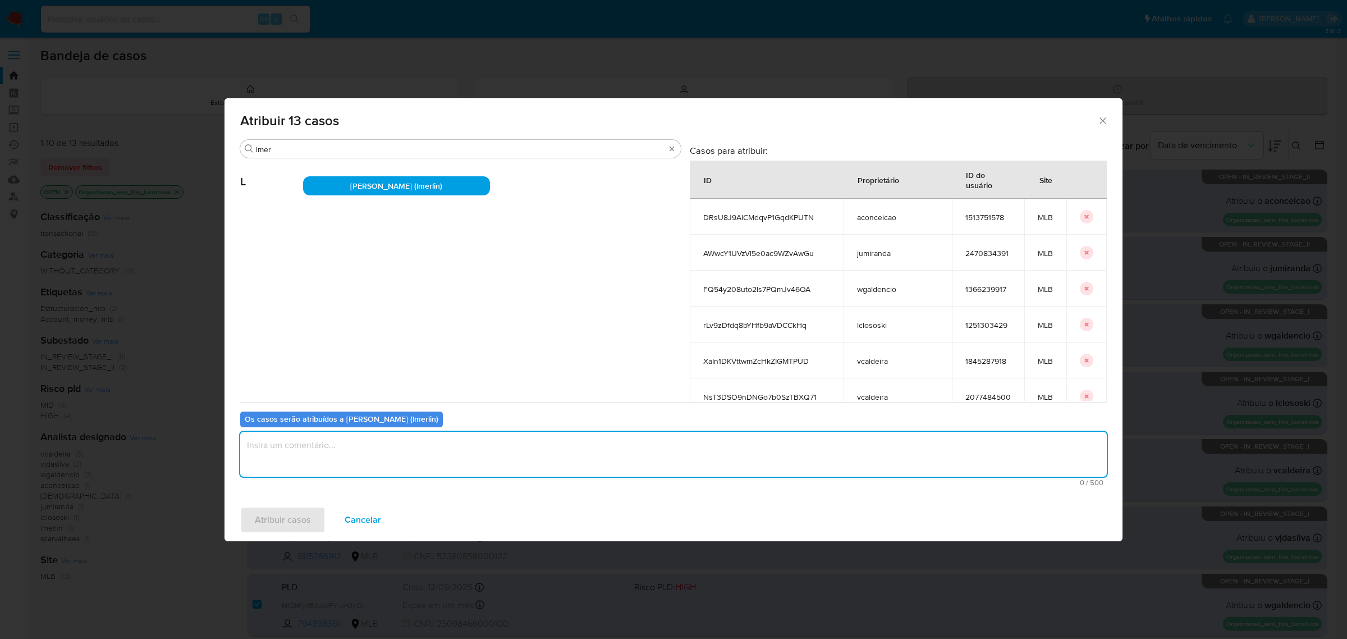
click at [393, 450] on textarea "assign-modal" at bounding box center [673, 454] width 867 height 45
type textarea "."
click at [293, 515] on span "Atribuir casos" at bounding box center [283, 519] width 56 height 25
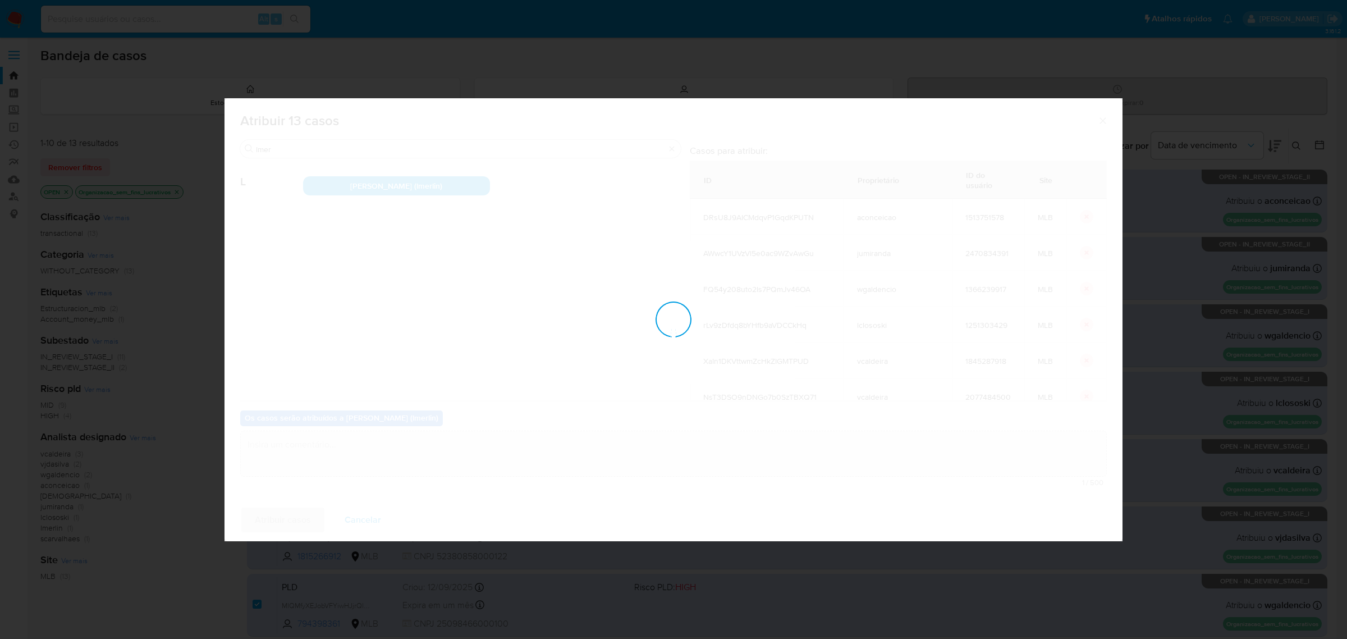
checkbox input "false"
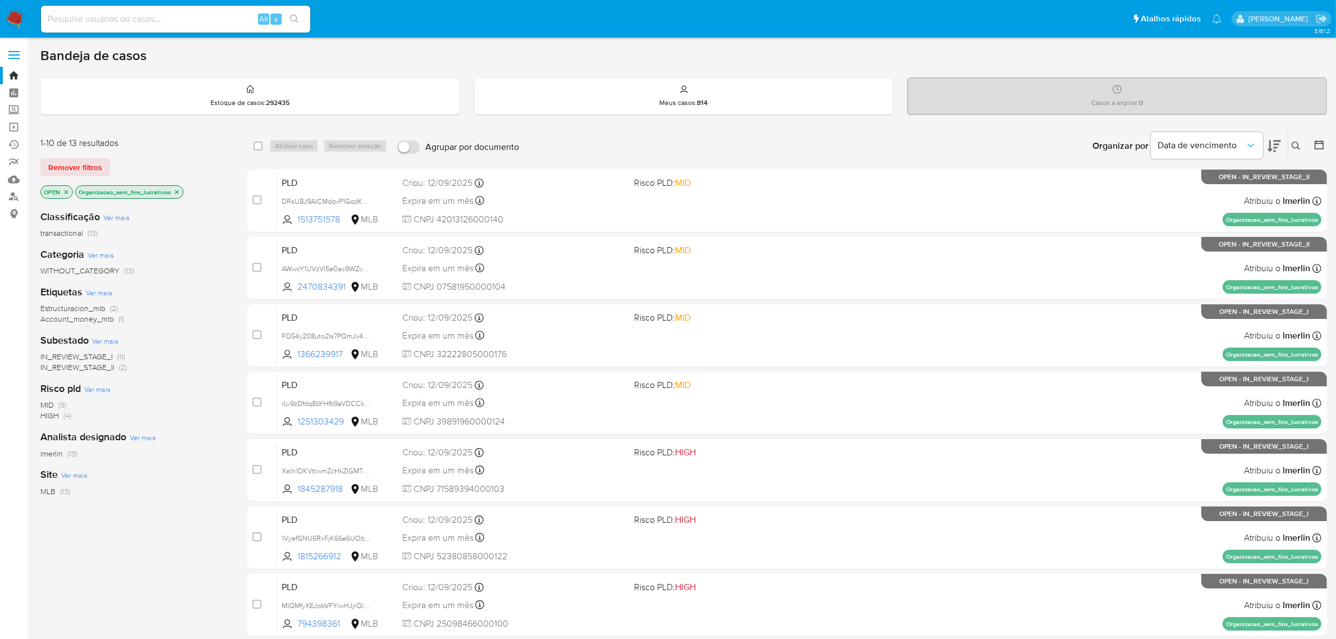
click at [1298, 149] on icon at bounding box center [1296, 145] width 9 height 9
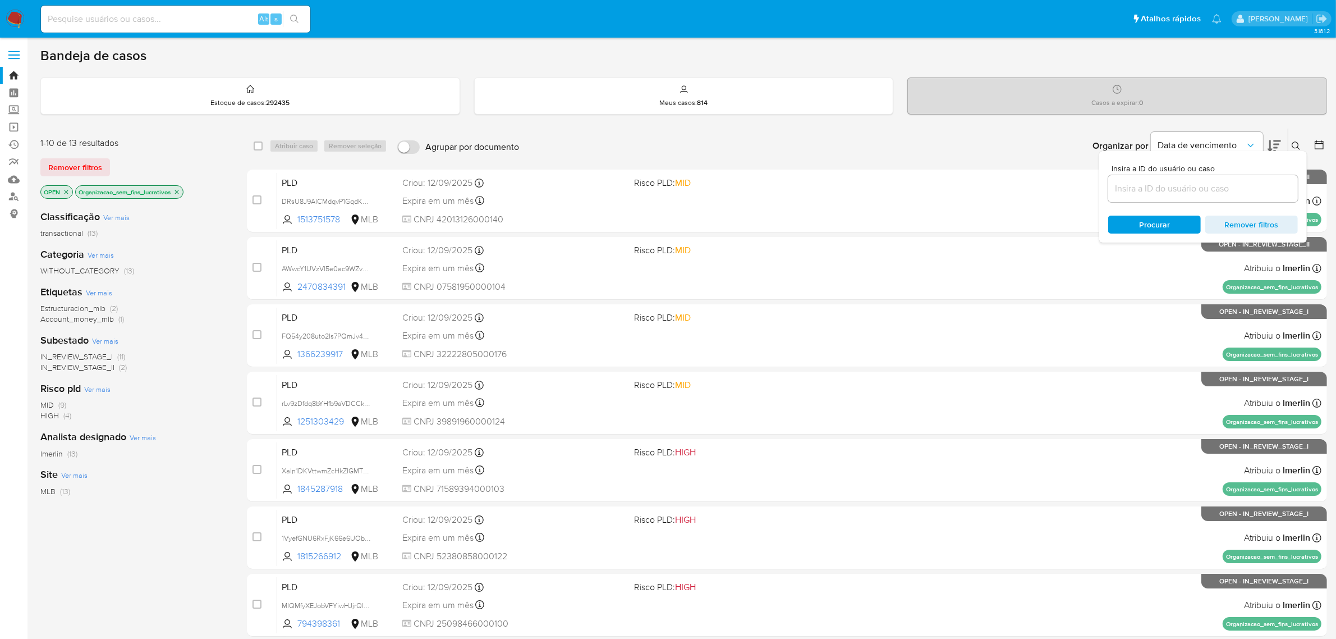
click at [1157, 186] on input at bounding box center [1203, 188] width 190 height 15
type input "ZHptQkIfxa0IHR0CufGyTiml"
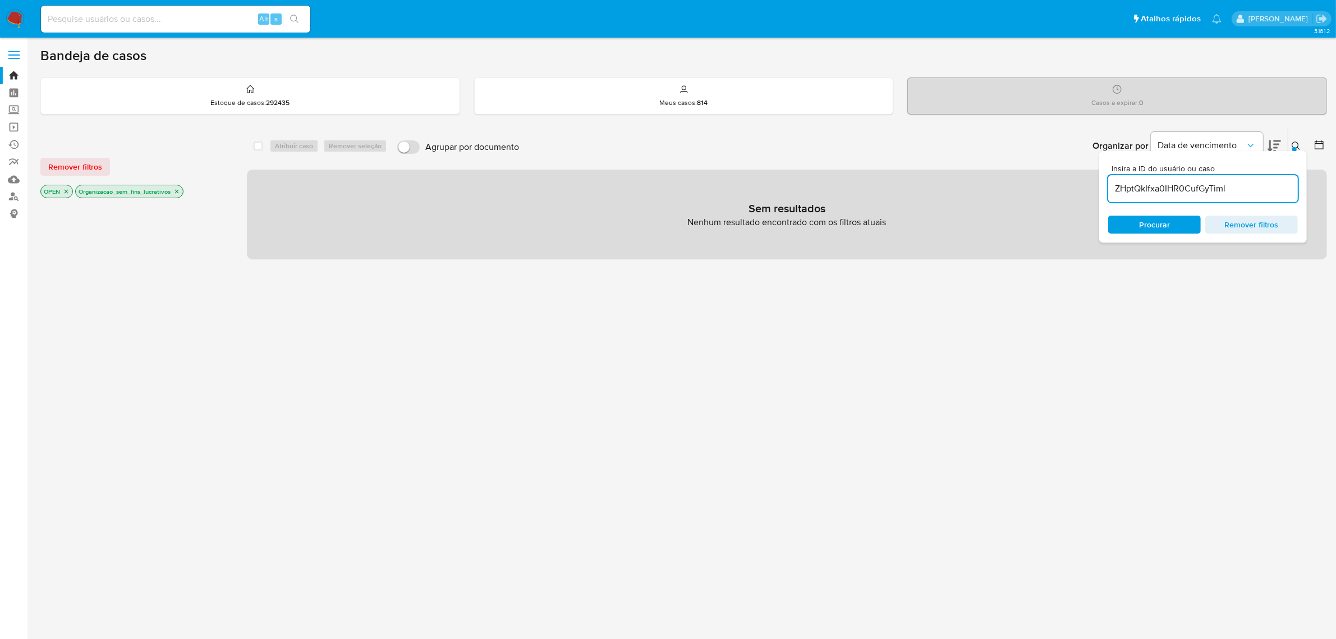
click at [63, 193] on icon "close-filter" at bounding box center [66, 191] width 7 height 7
click at [141, 191] on icon "close-filter" at bounding box center [142, 191] width 7 height 7
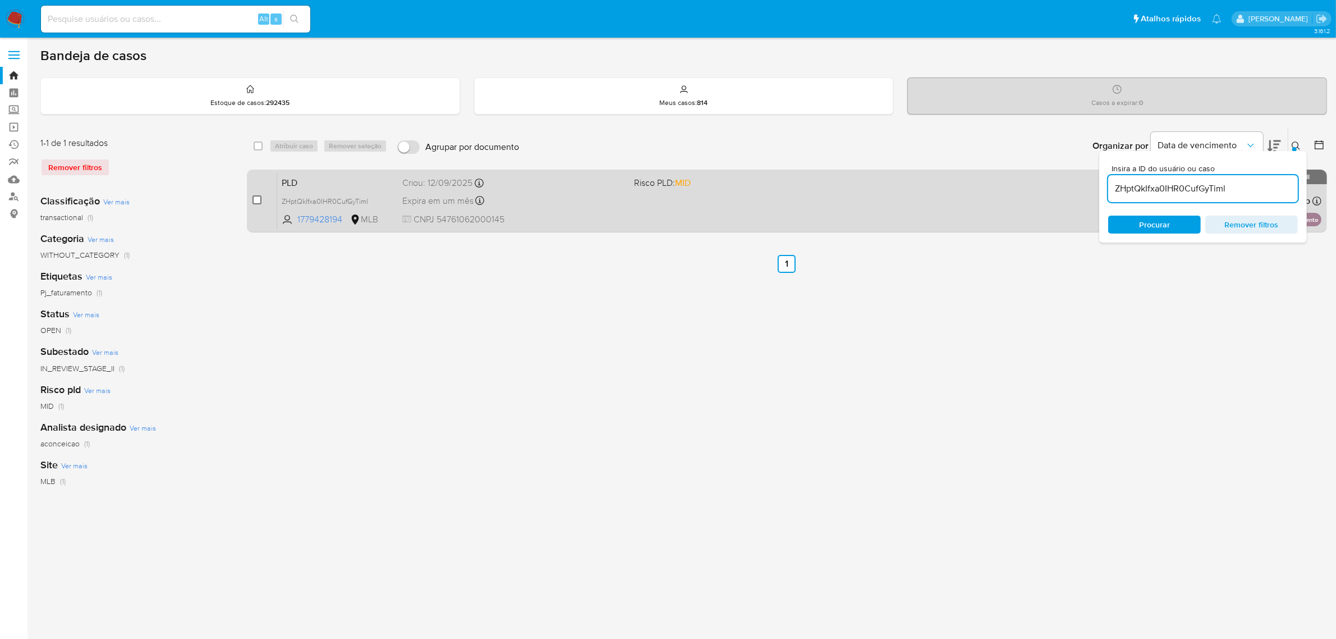
click at [256, 198] on input "checkbox" at bounding box center [257, 199] width 9 height 9
checkbox input "true"
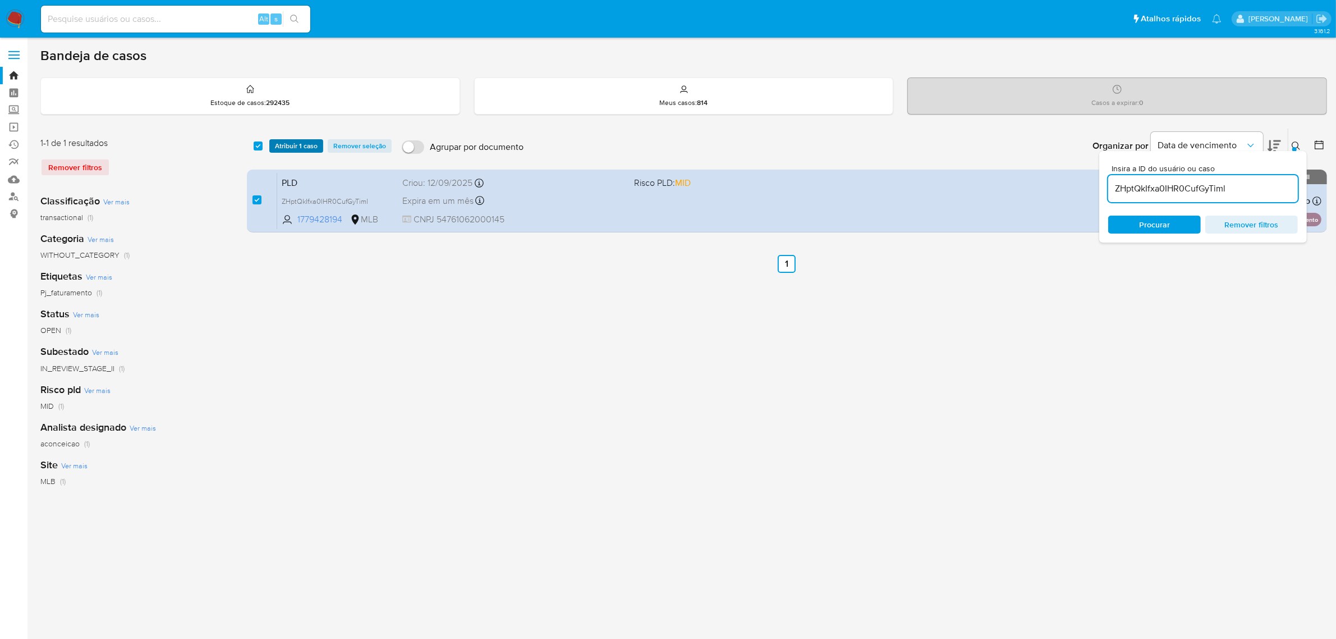
click at [306, 140] on span "Atribuir 1 caso" at bounding box center [296, 145] width 43 height 11
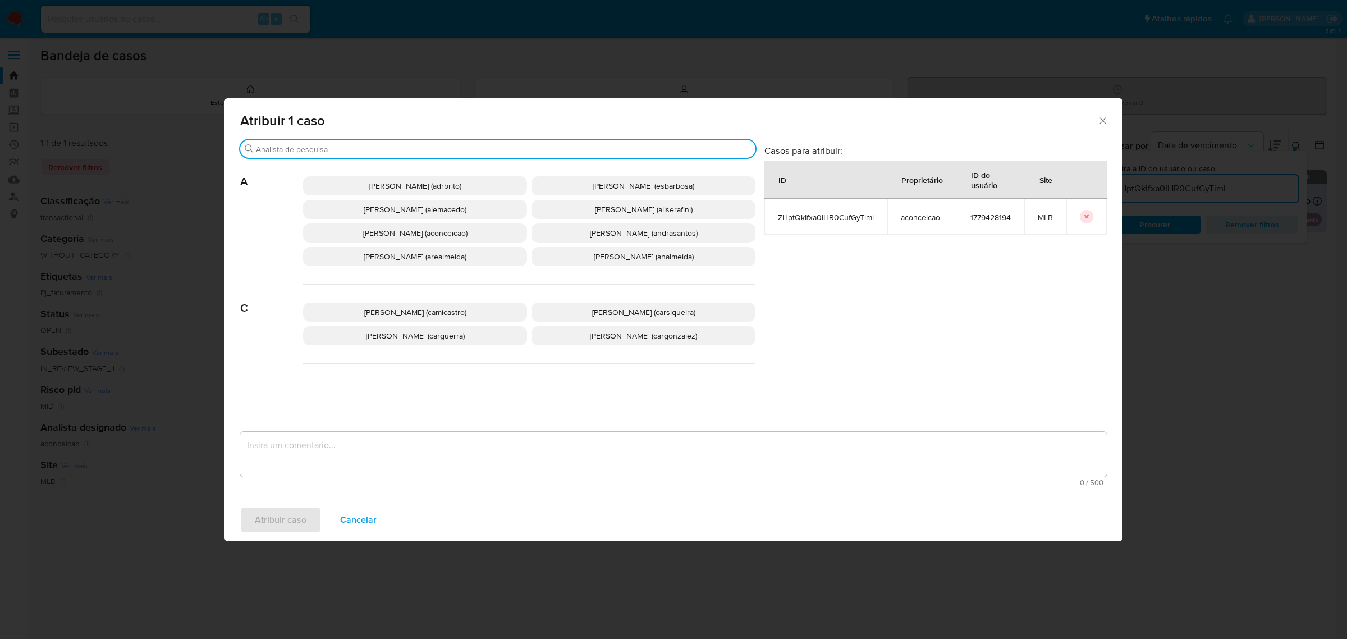
click at [400, 146] on input "Buscar" at bounding box center [503, 149] width 495 height 10
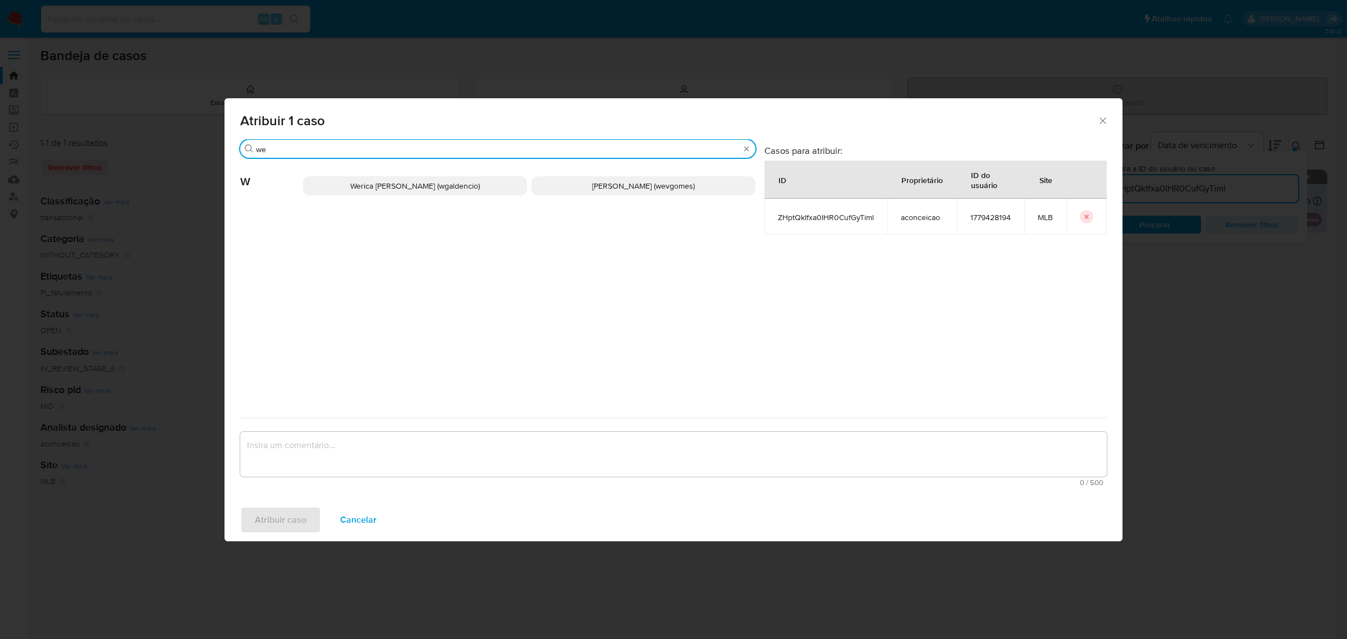
type input "we"
click at [612, 189] on span "Weverton Jose Gomes (wevgomes)" at bounding box center [643, 185] width 103 height 11
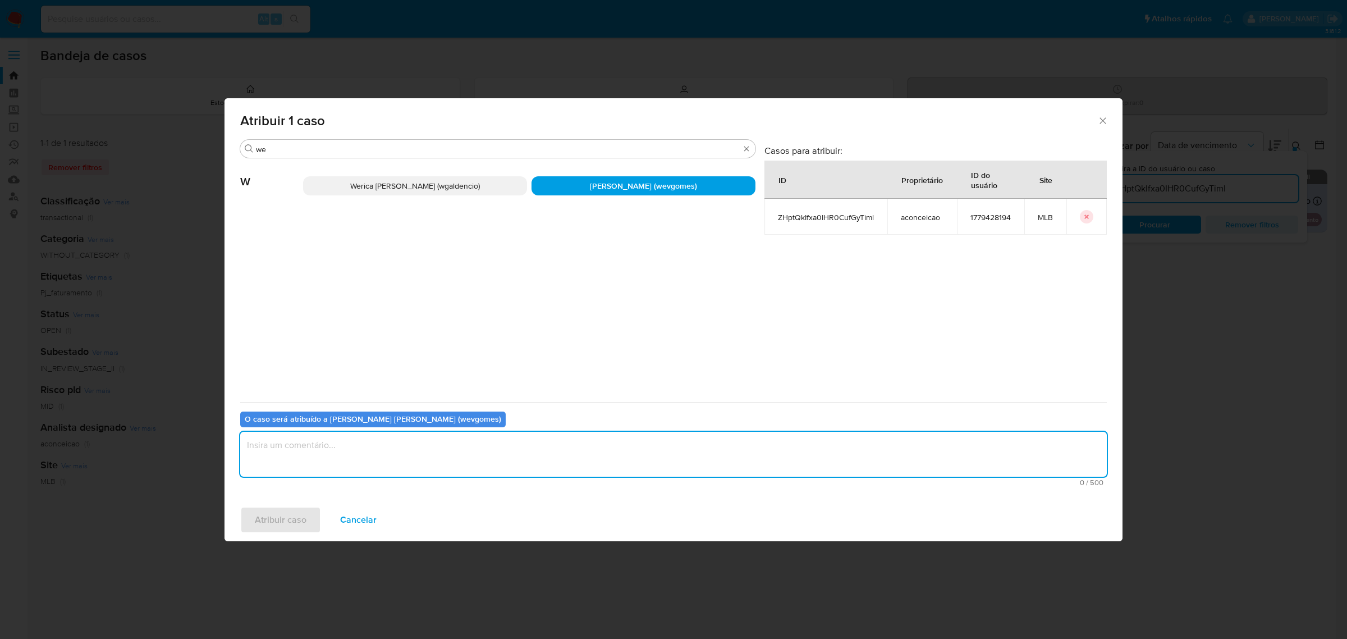
click at [365, 454] on textarea "assign-modal" at bounding box center [673, 454] width 867 height 45
type textarea "."
click at [267, 521] on span "Atribuir caso" at bounding box center [281, 519] width 52 height 25
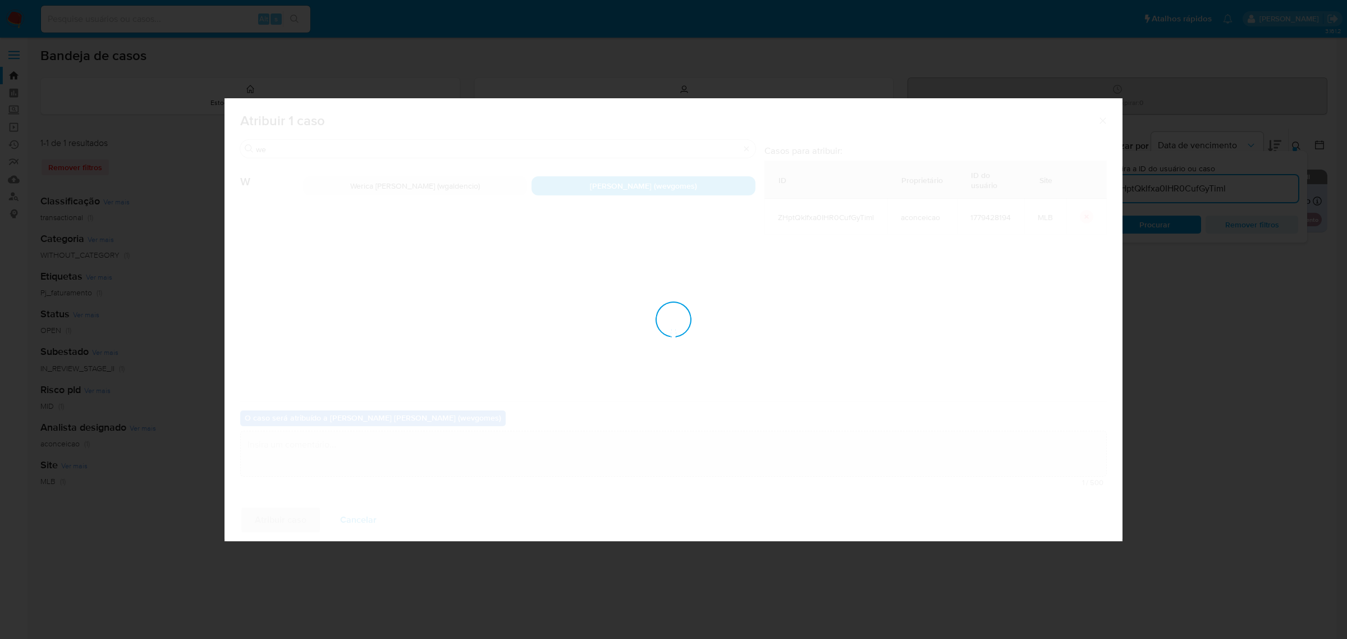
checkbox input "false"
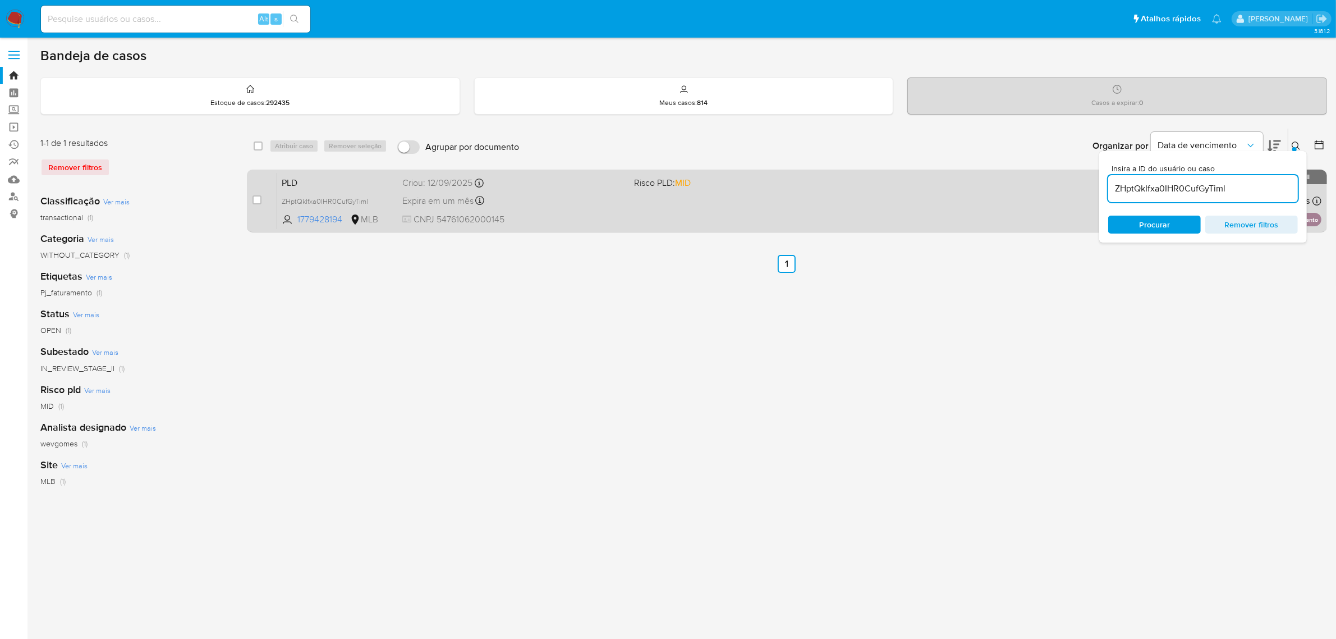
click at [575, 195] on div "Expira em um mês Expira em 27/10/2025 00:07:43" at bounding box center [513, 200] width 223 height 15
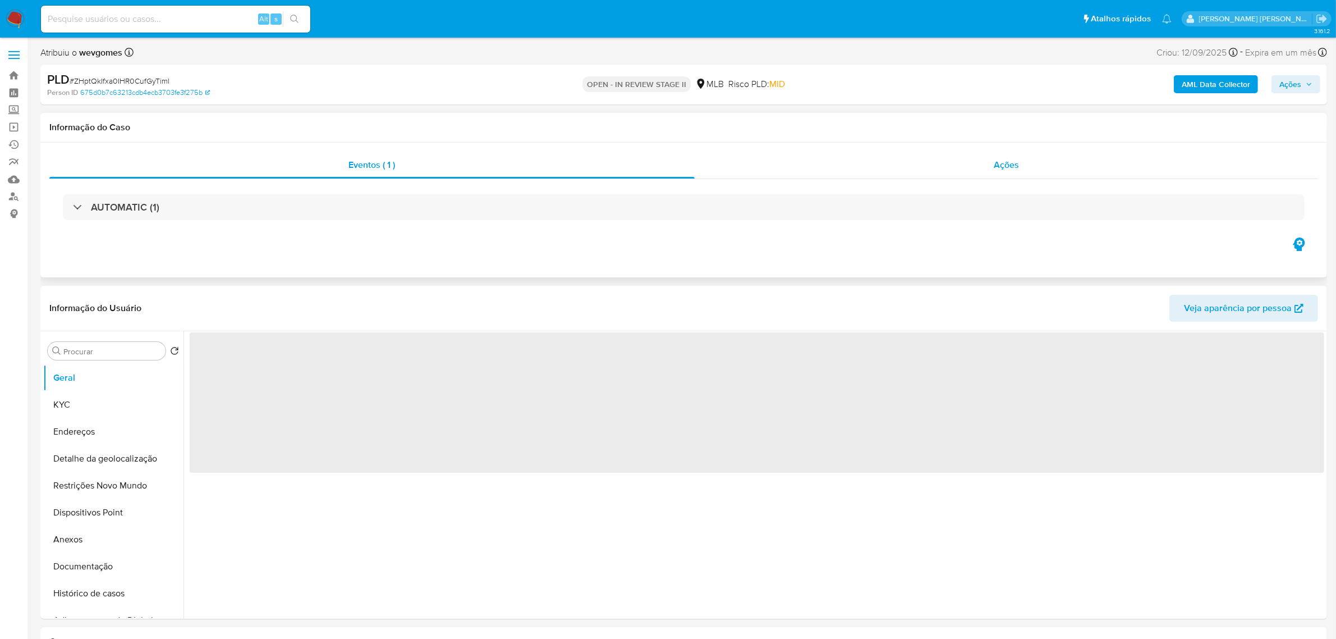
click at [1013, 156] on div "Ações" at bounding box center [1007, 165] width 624 height 27
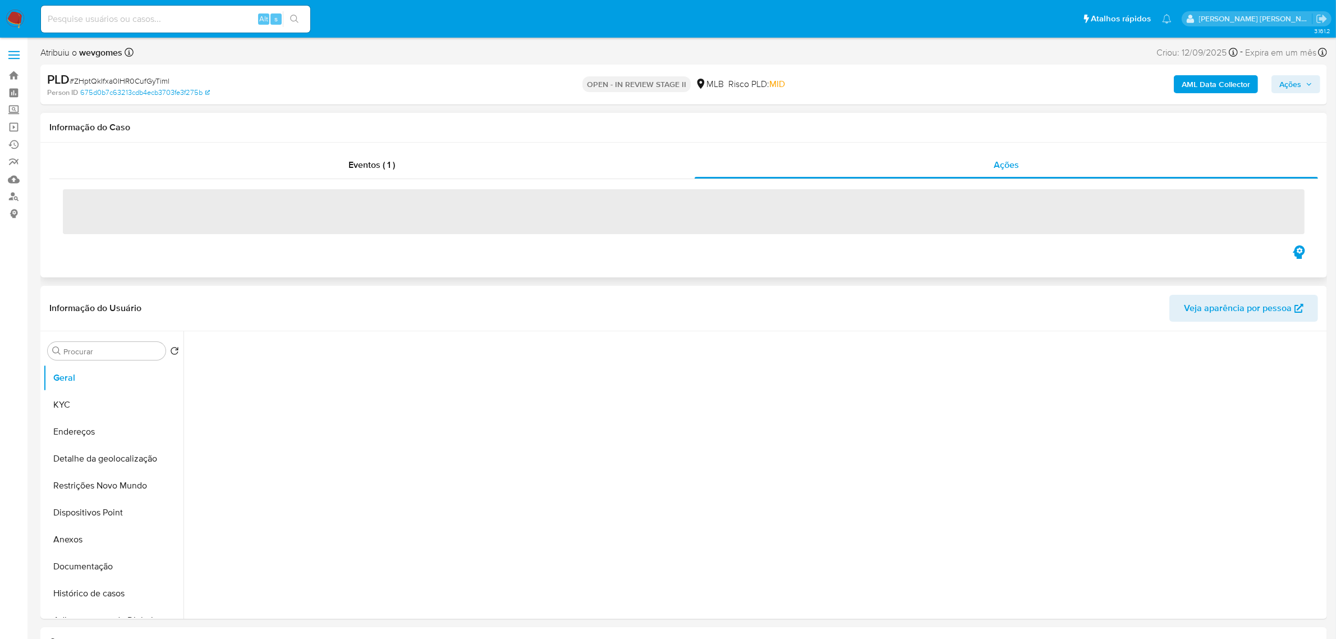
select select "10"
